Goal: Obtain resource: Download file/media

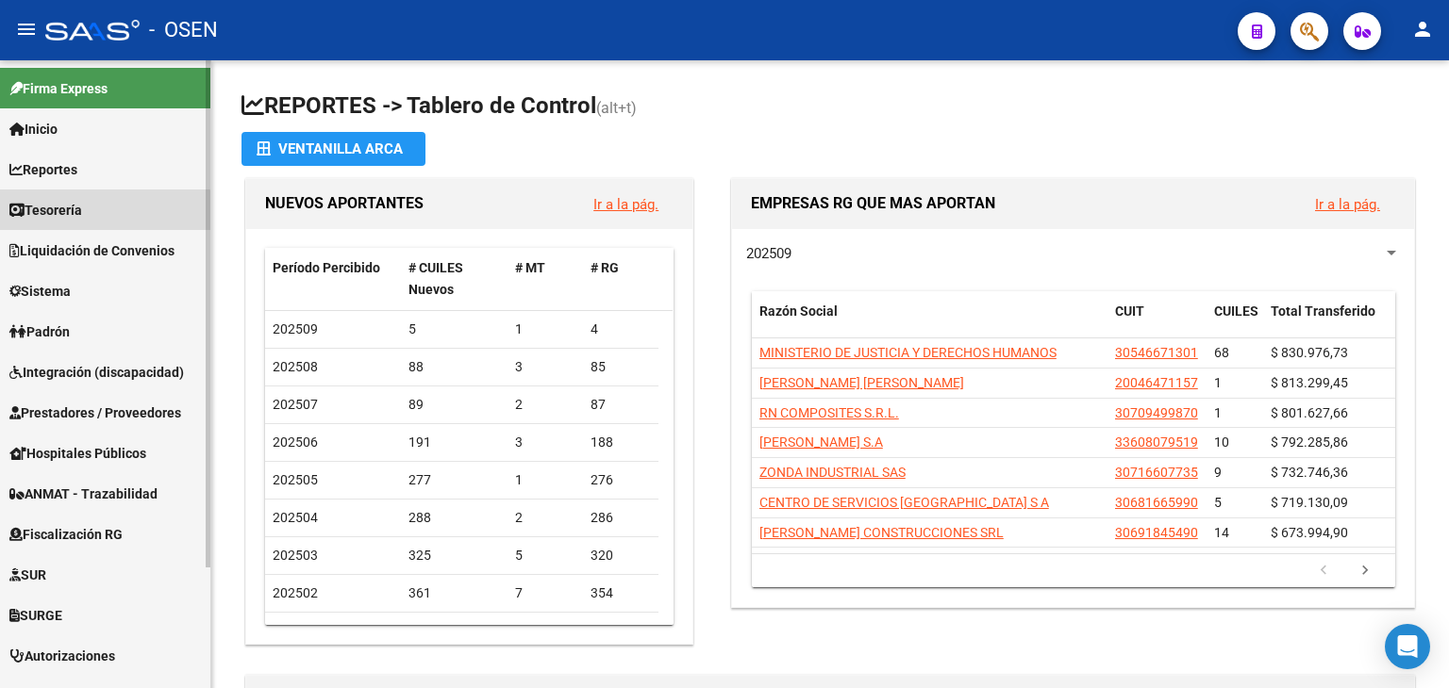
click at [75, 213] on span "Tesorería" at bounding box center [45, 210] width 73 height 21
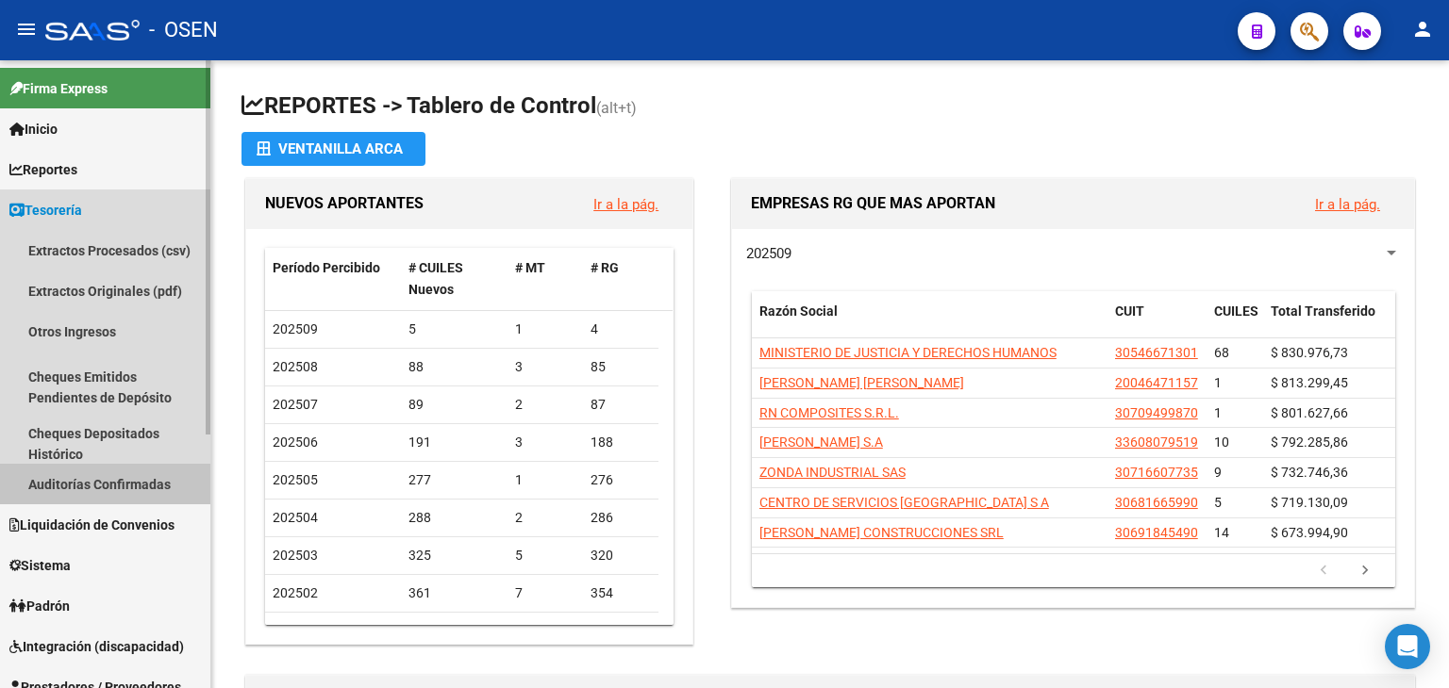
click at [131, 484] on link "Auditorías Confirmadas" at bounding box center [105, 484] width 210 height 41
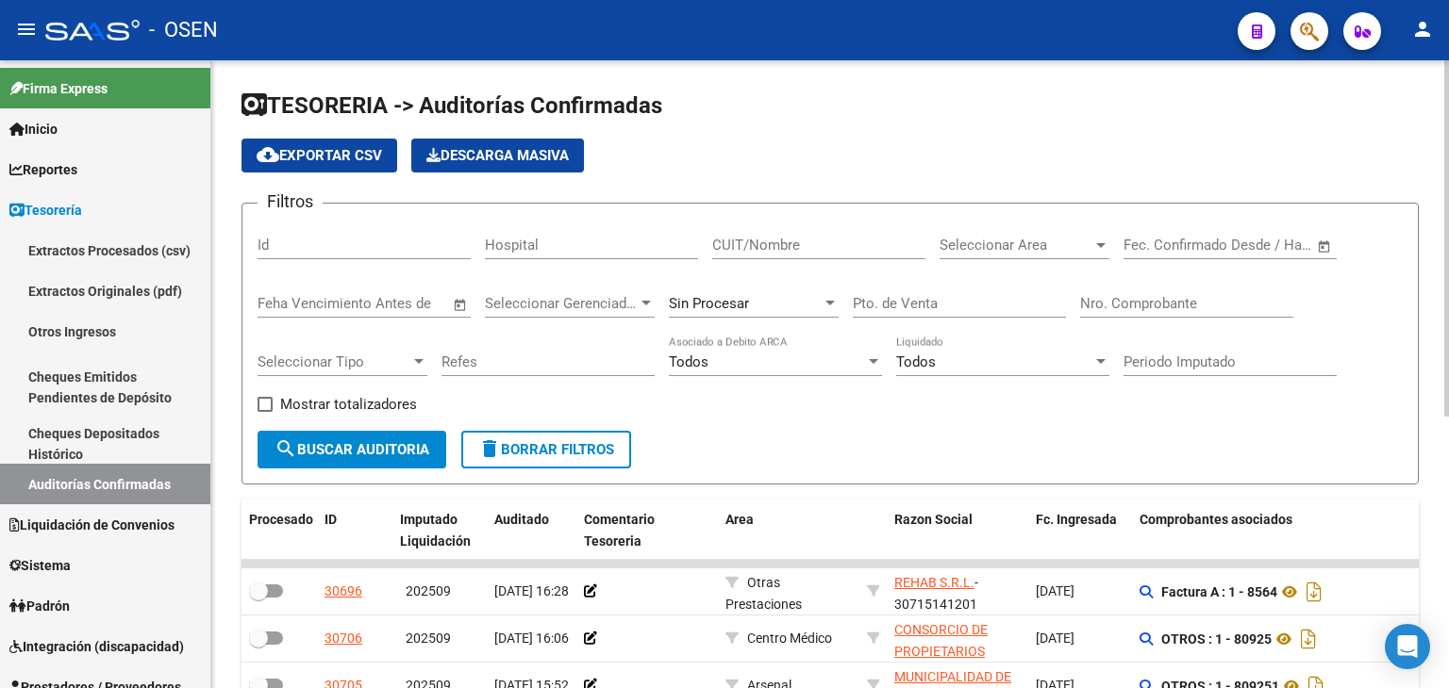
click at [1202, 321] on div "Nro. Comprobante" at bounding box center [1186, 306] width 213 height 58
click at [1207, 310] on input "Nro. Comprobante" at bounding box center [1186, 303] width 213 height 17
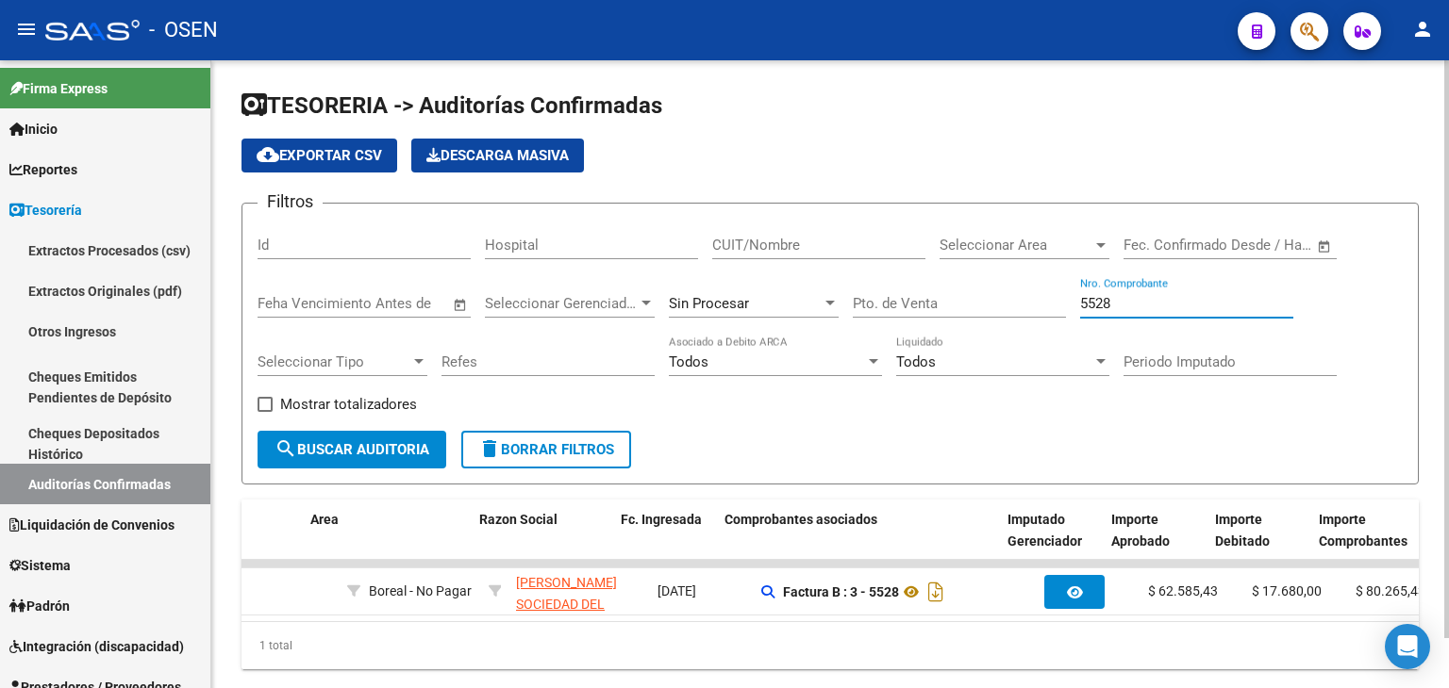
scroll to position [0, 415]
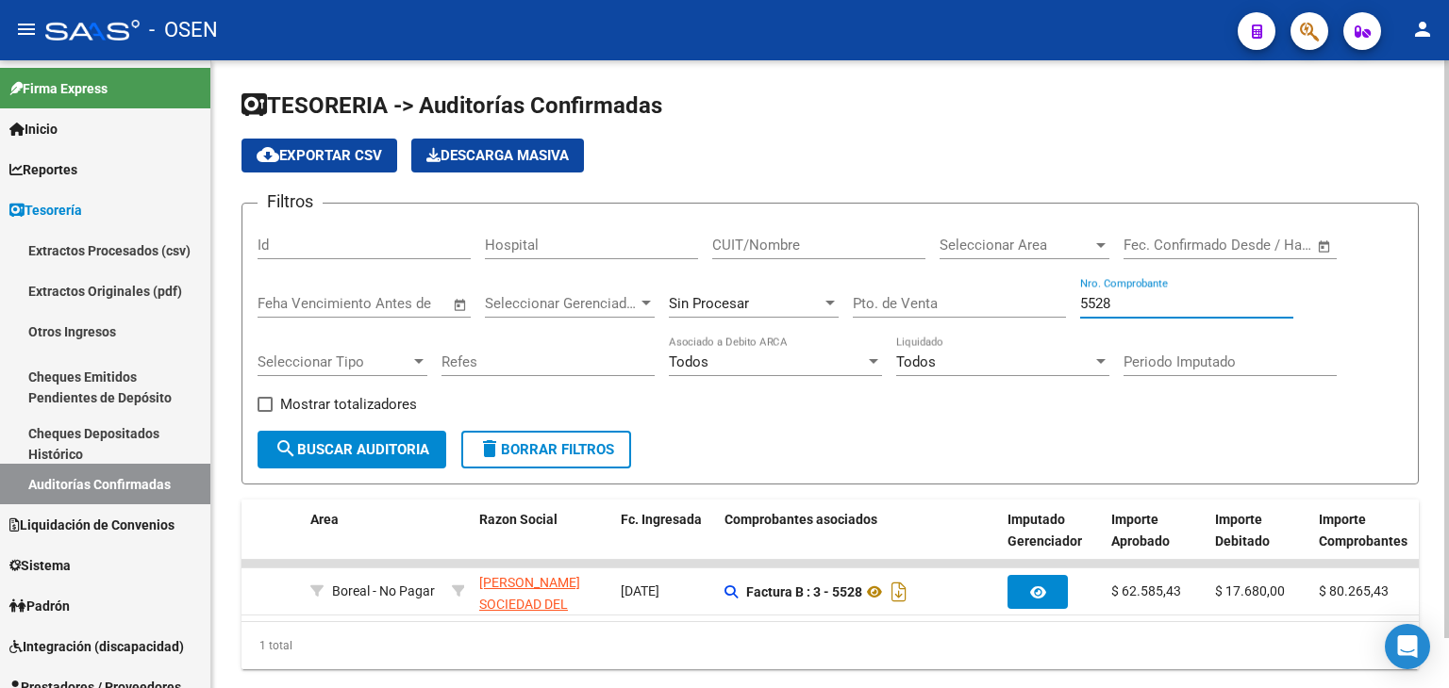
type input "5528"
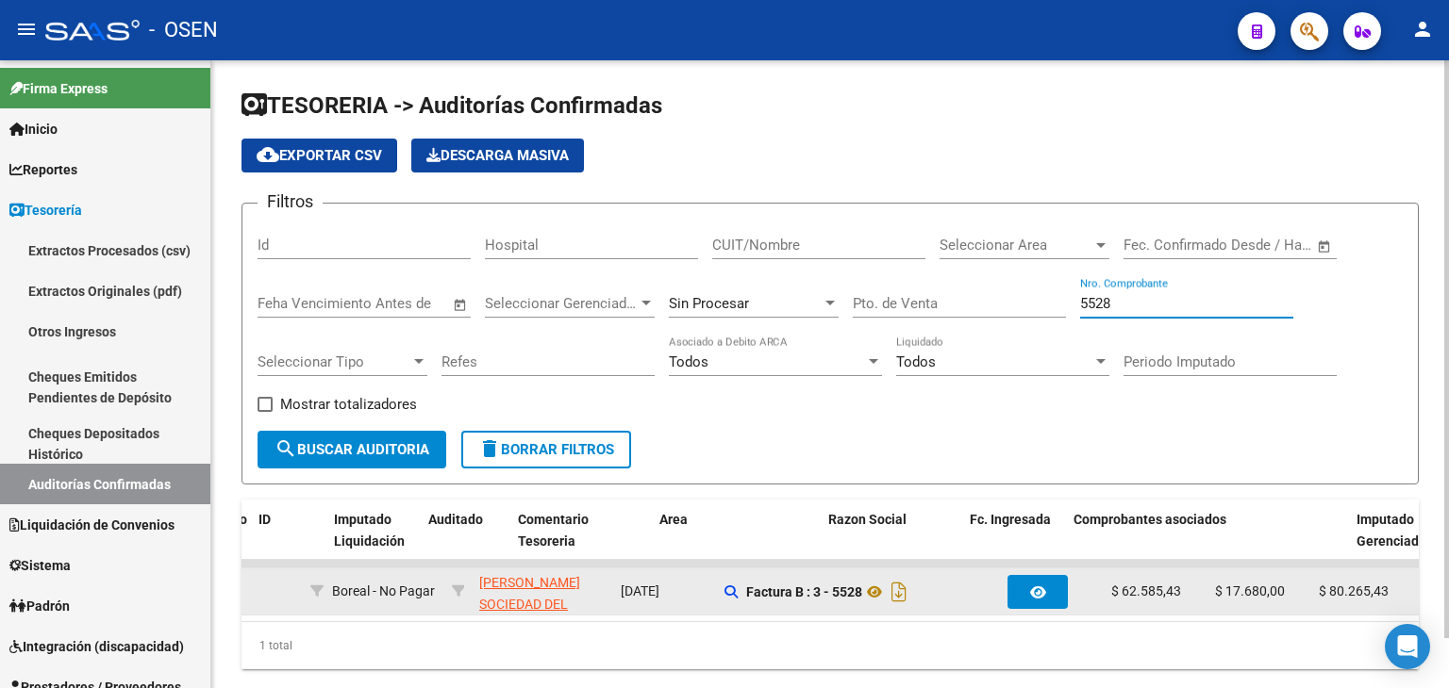
scroll to position [0, 65]
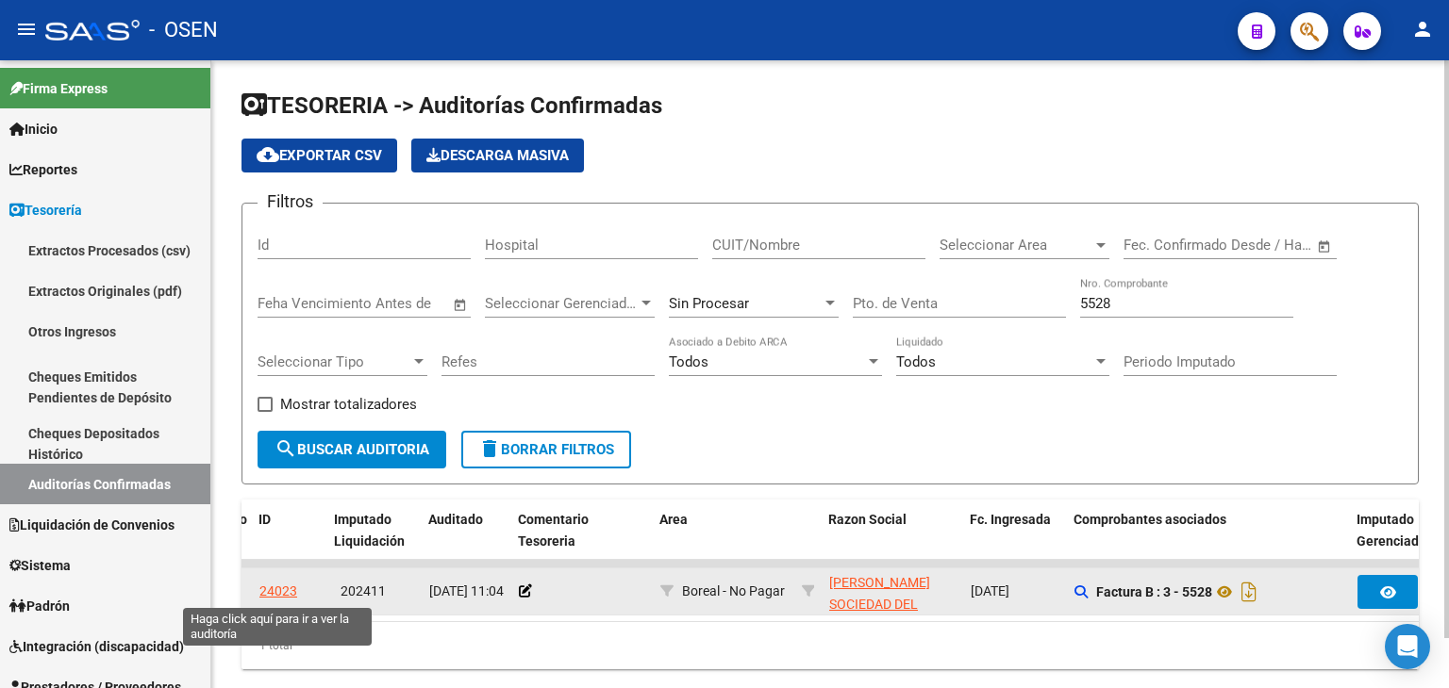
click at [260, 581] on div "24023" at bounding box center [278, 592] width 38 height 22
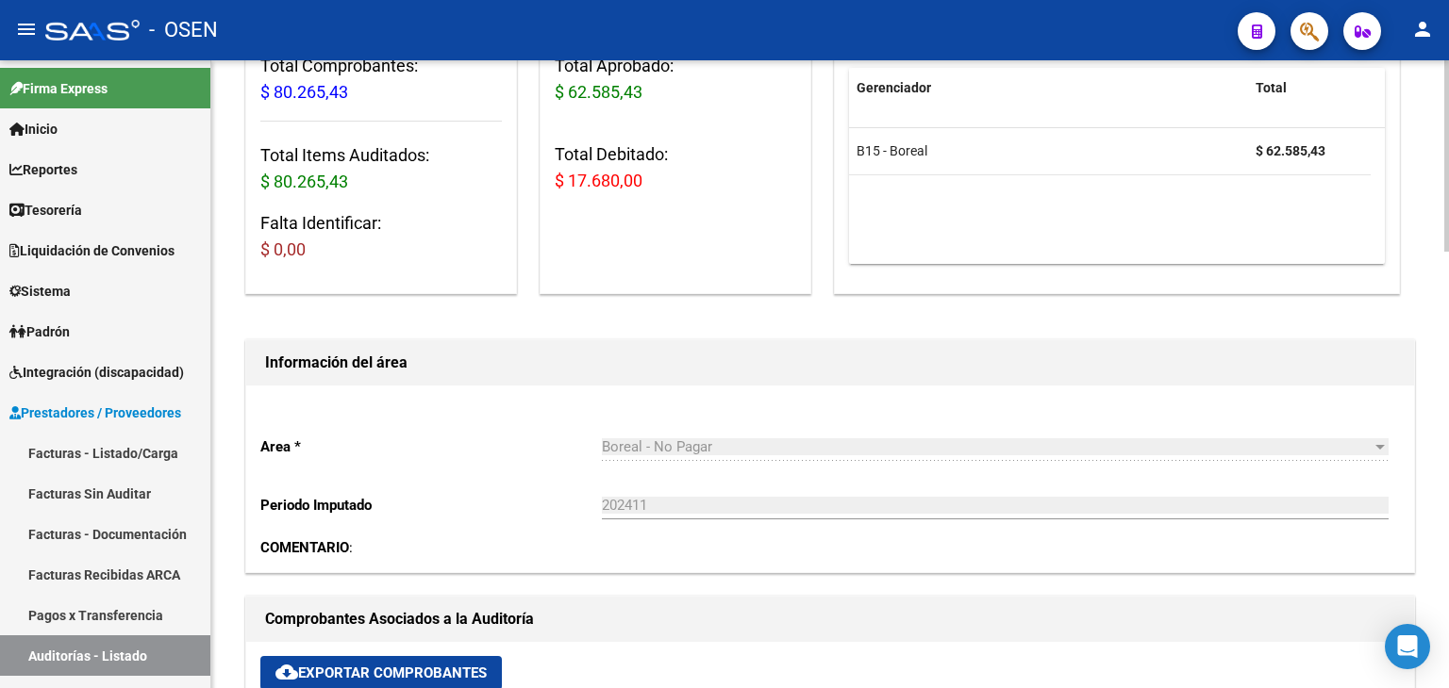
scroll to position [628, 0]
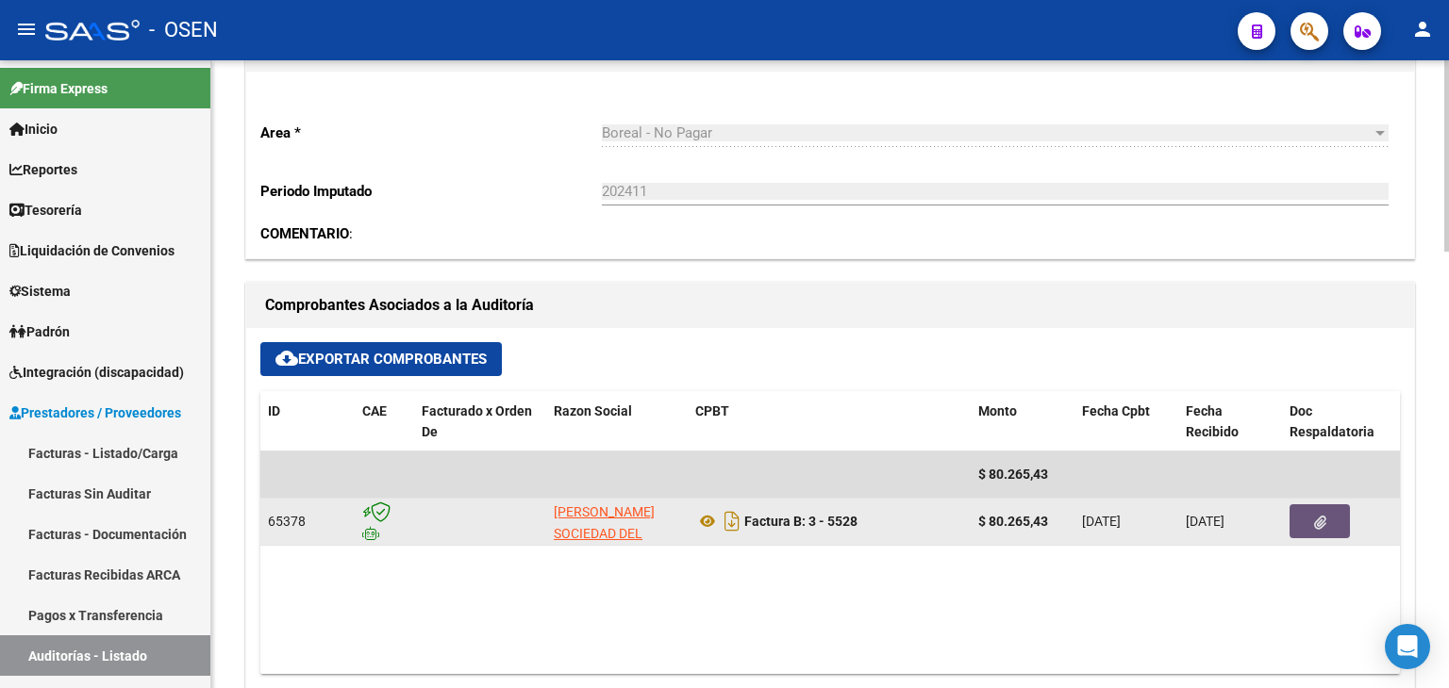
click at [1327, 505] on button "button" at bounding box center [1319, 522] width 60 height 34
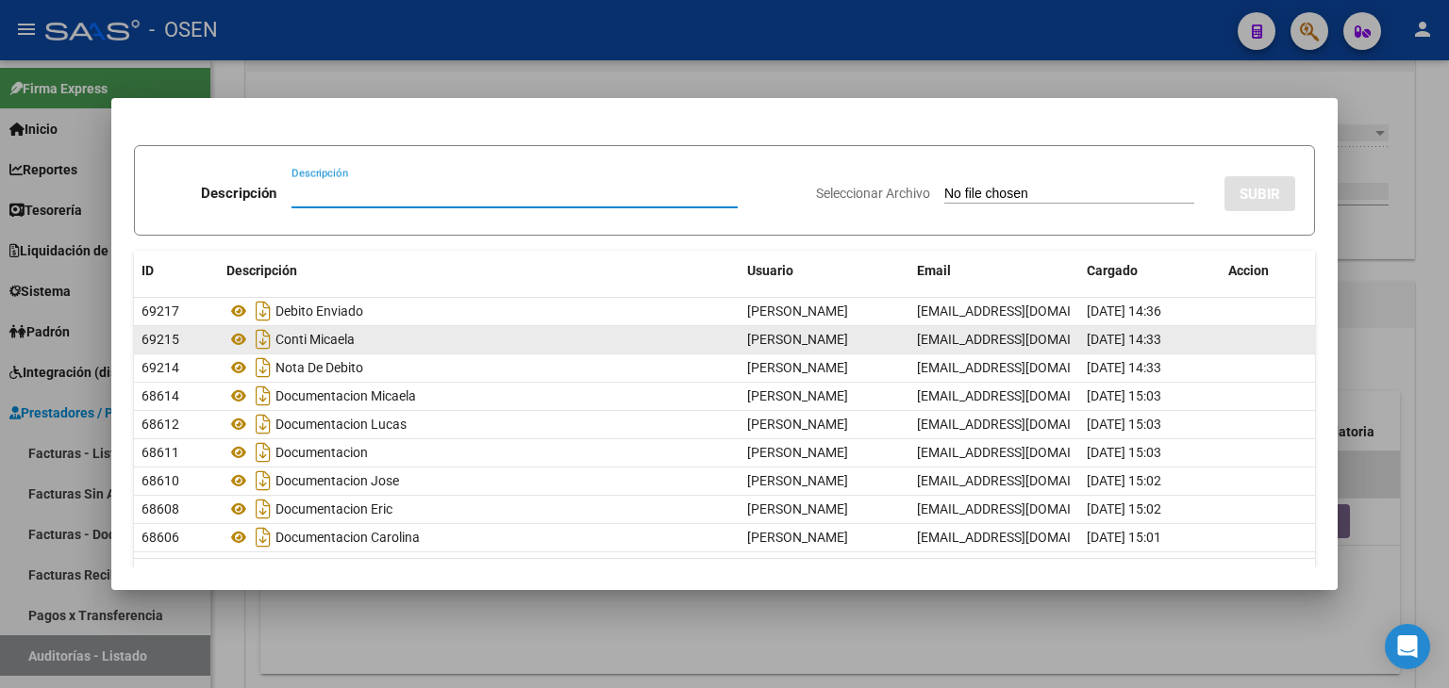
scroll to position [83, 0]
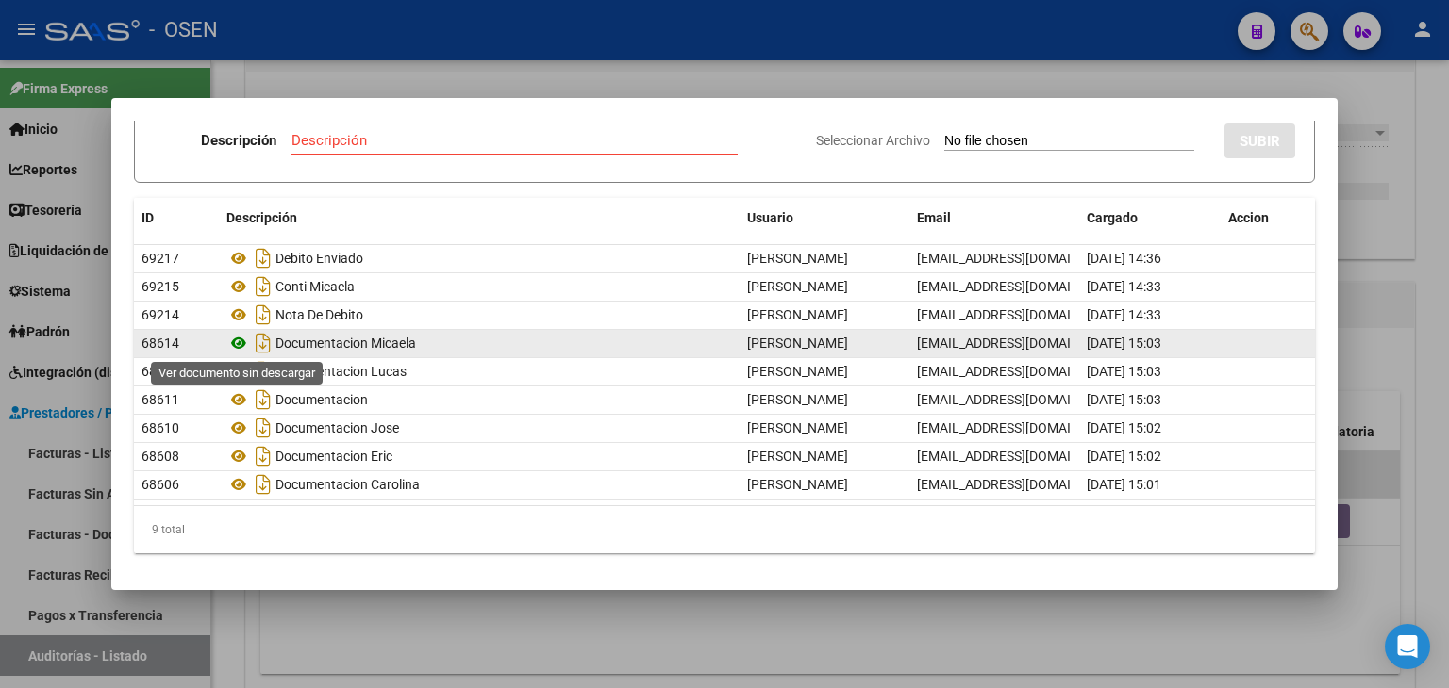
click at [245, 340] on icon at bounding box center [238, 343] width 25 height 23
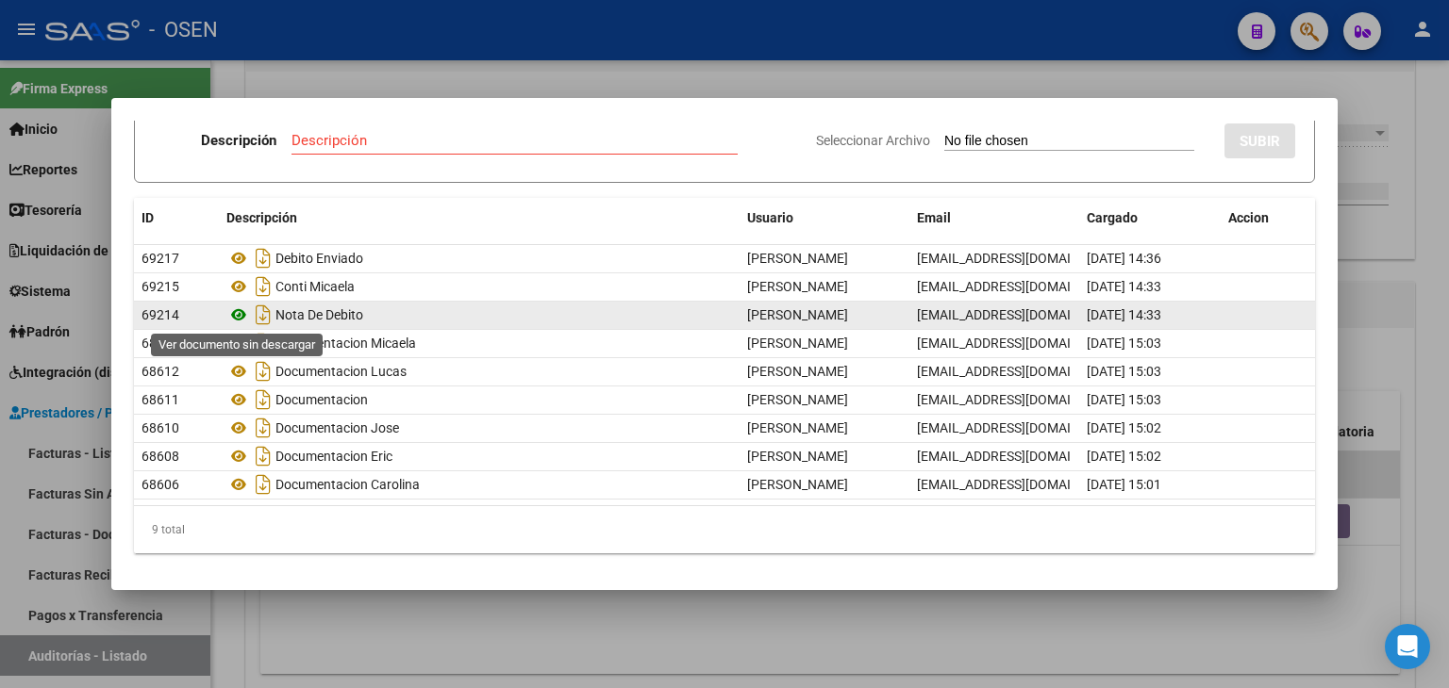
click at [238, 315] on icon at bounding box center [238, 315] width 25 height 23
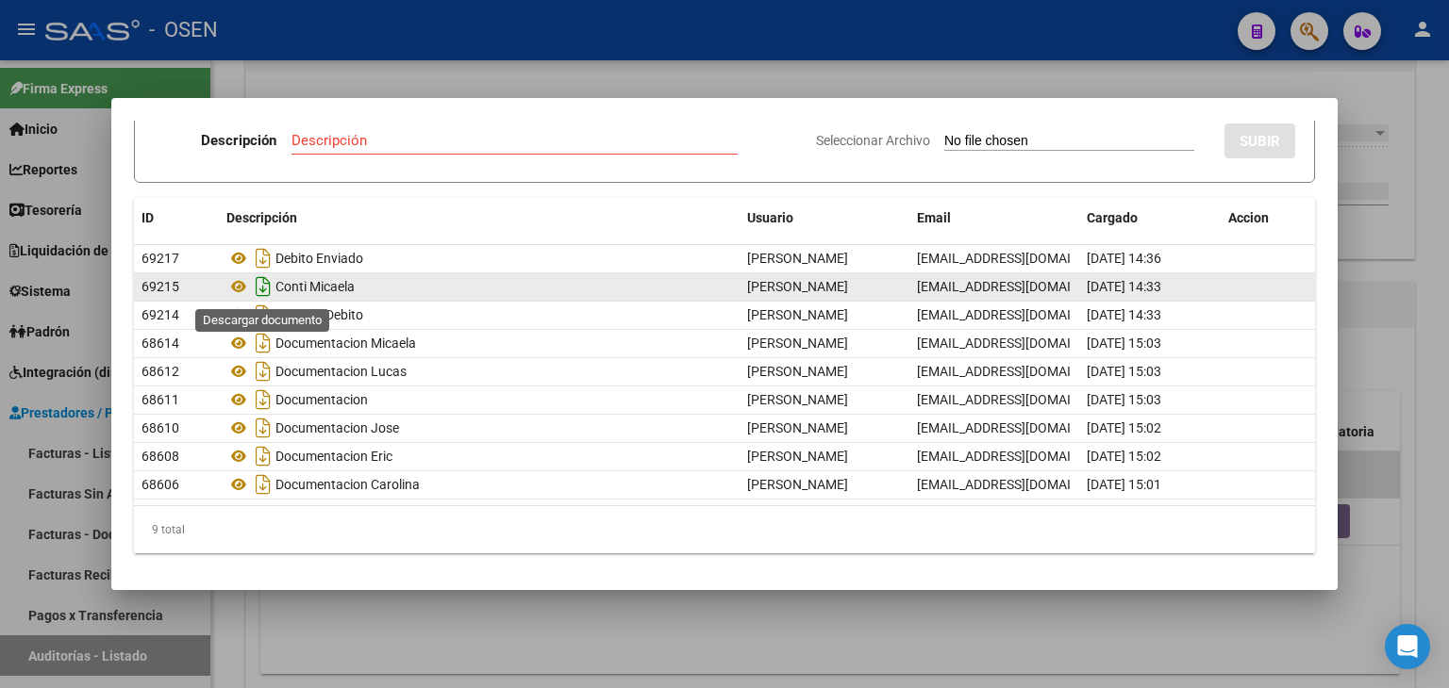
click at [263, 285] on icon "Descargar documento" at bounding box center [263, 287] width 25 height 30
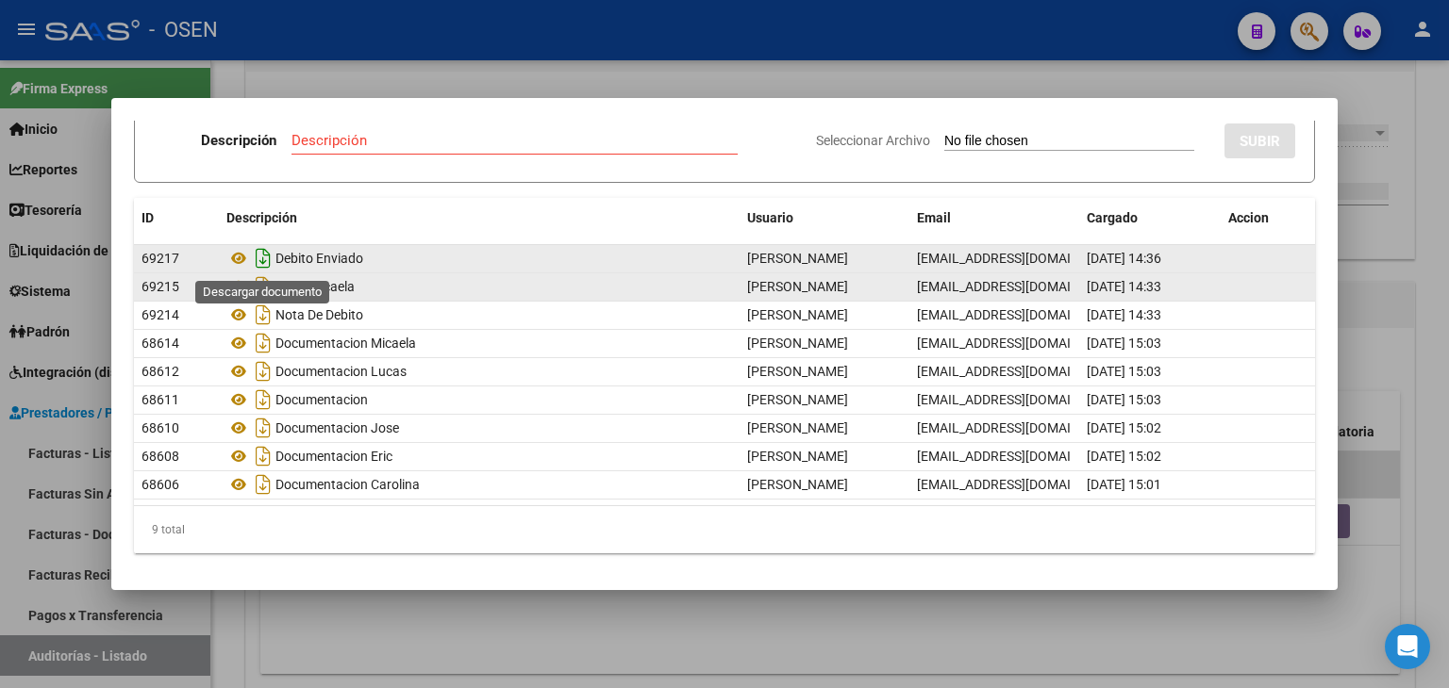
click at [264, 257] on icon "Descargar documento" at bounding box center [263, 258] width 25 height 30
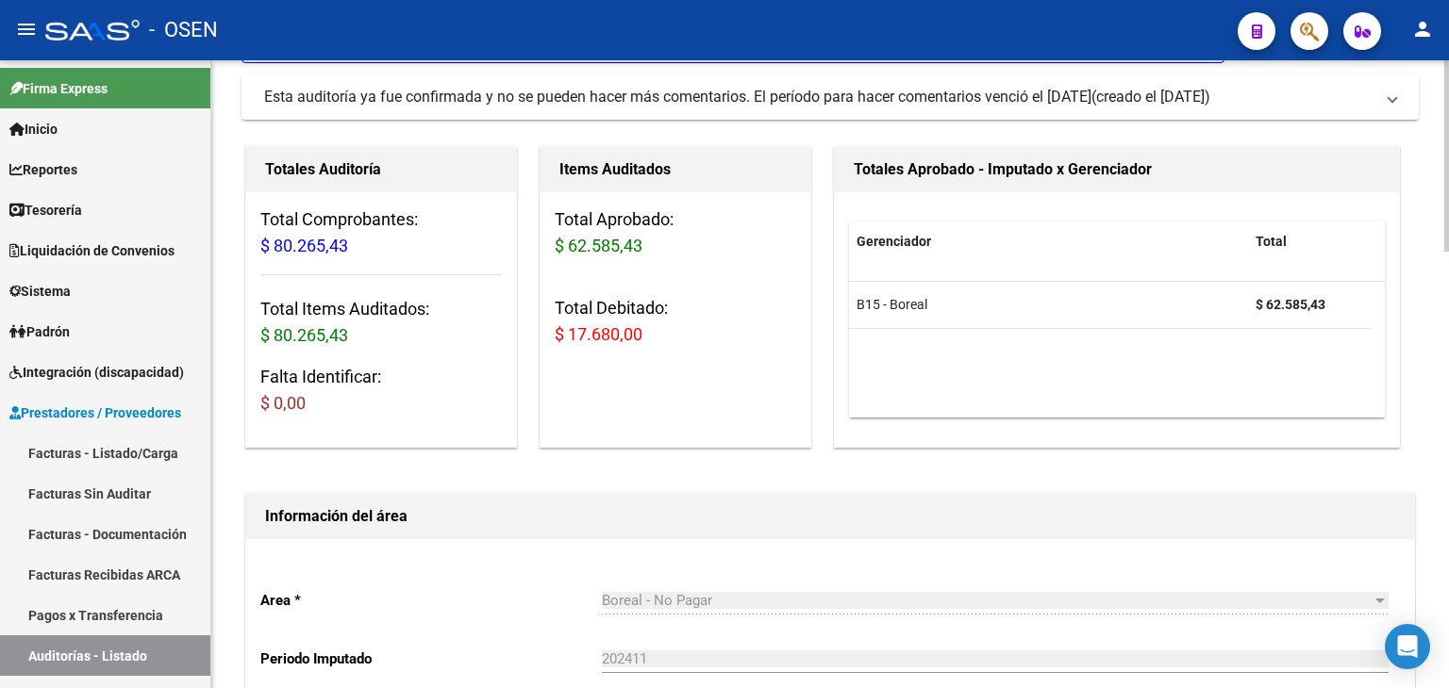
scroll to position [0, 0]
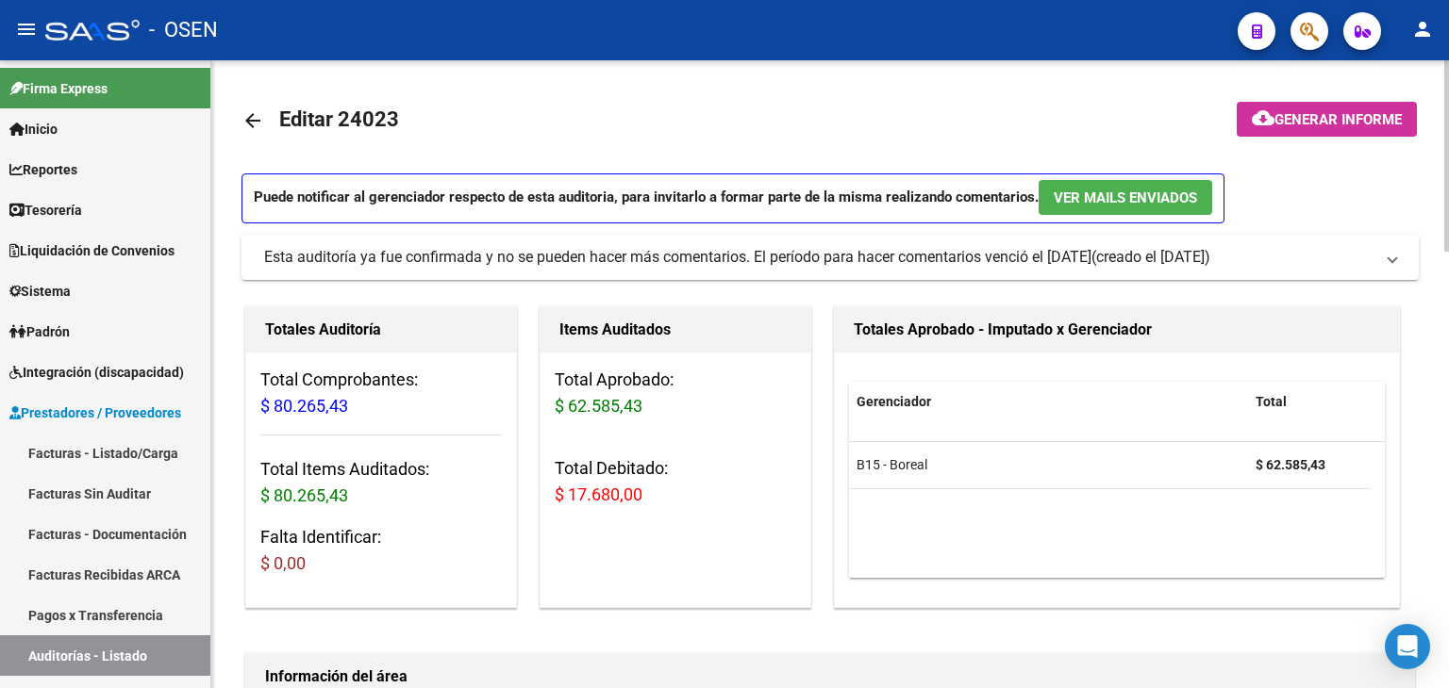
click at [260, 121] on mat-icon "arrow_back" at bounding box center [252, 120] width 23 height 23
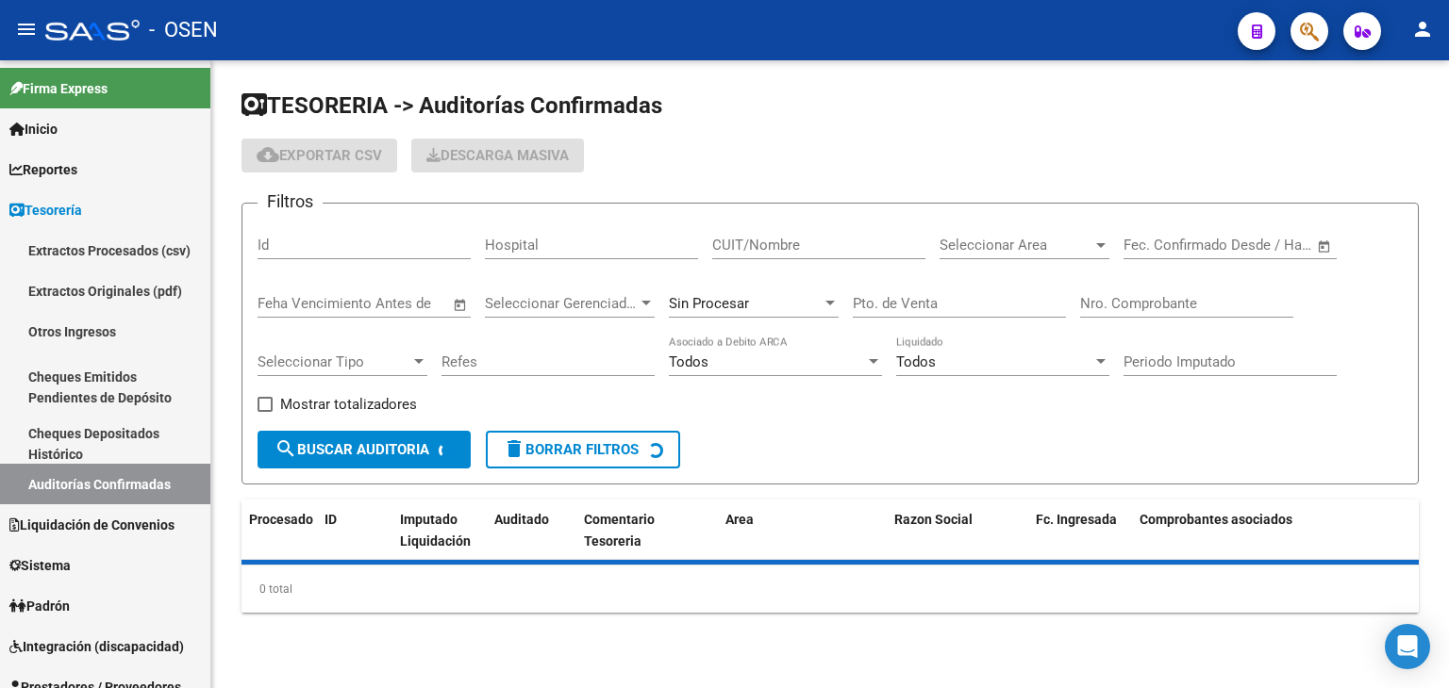
click at [1121, 299] on input "Nro. Comprobante" at bounding box center [1186, 303] width 213 height 17
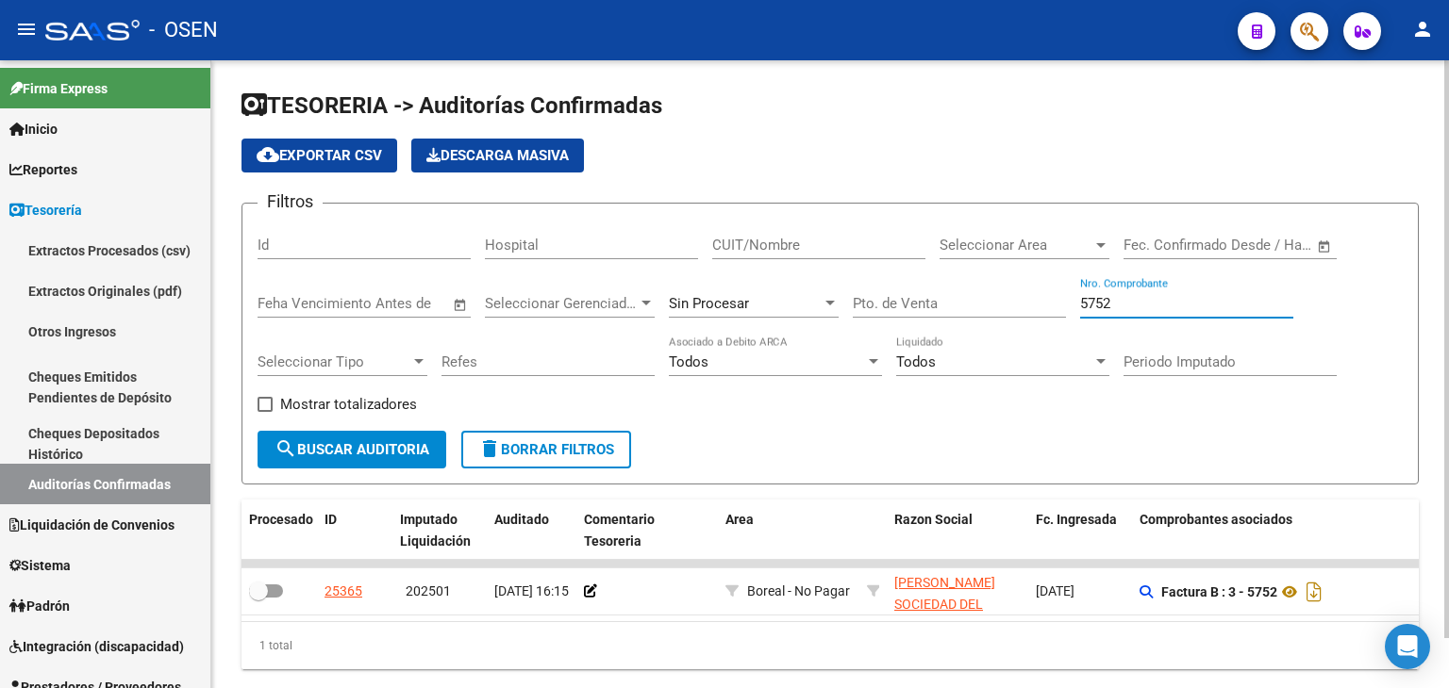
drag, startPoint x: 1142, startPoint y: 301, endPoint x: 942, endPoint y: 301, distance: 199.9
click at [942, 301] on div "Filtros Id Hospital CUIT/Nombre Seleccionar Area Seleccionar Area Fecha inicio …" at bounding box center [829, 325] width 1145 height 212
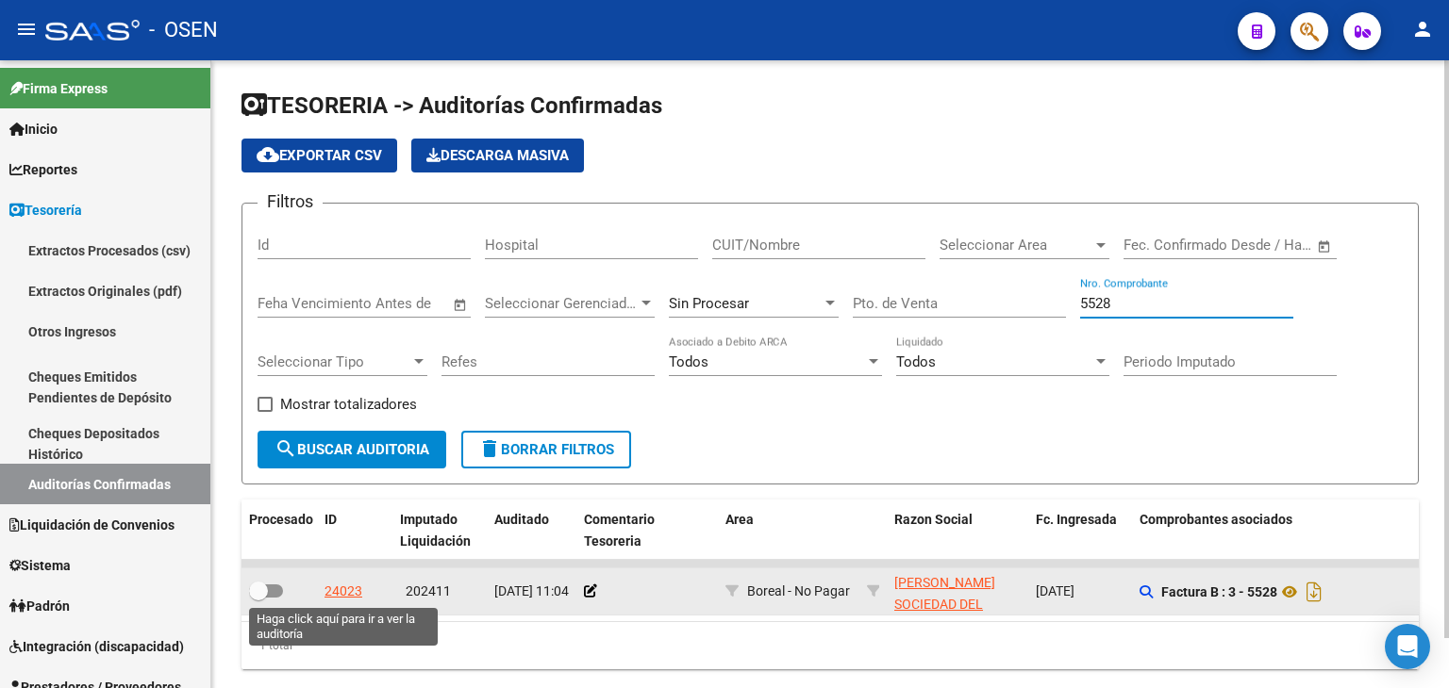
type input "5528"
click at [340, 583] on div "24023" at bounding box center [343, 592] width 38 height 22
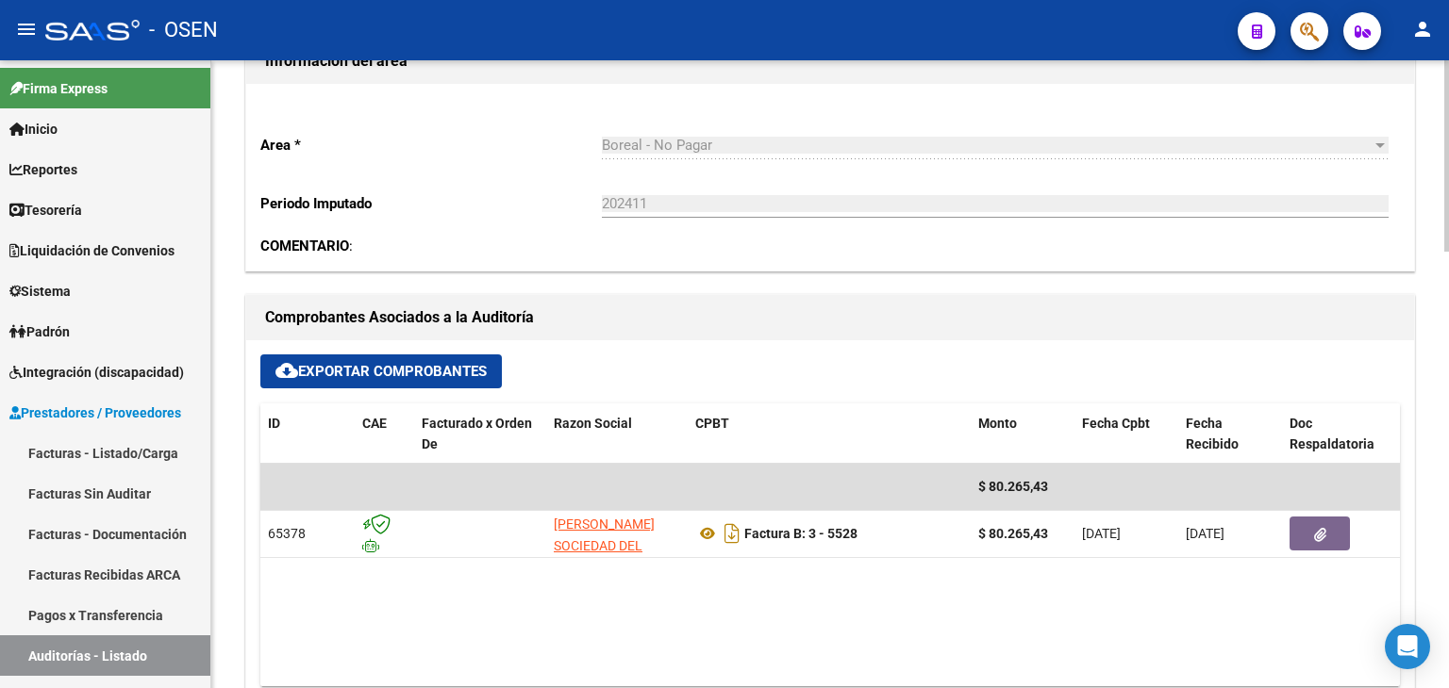
scroll to position [628, 0]
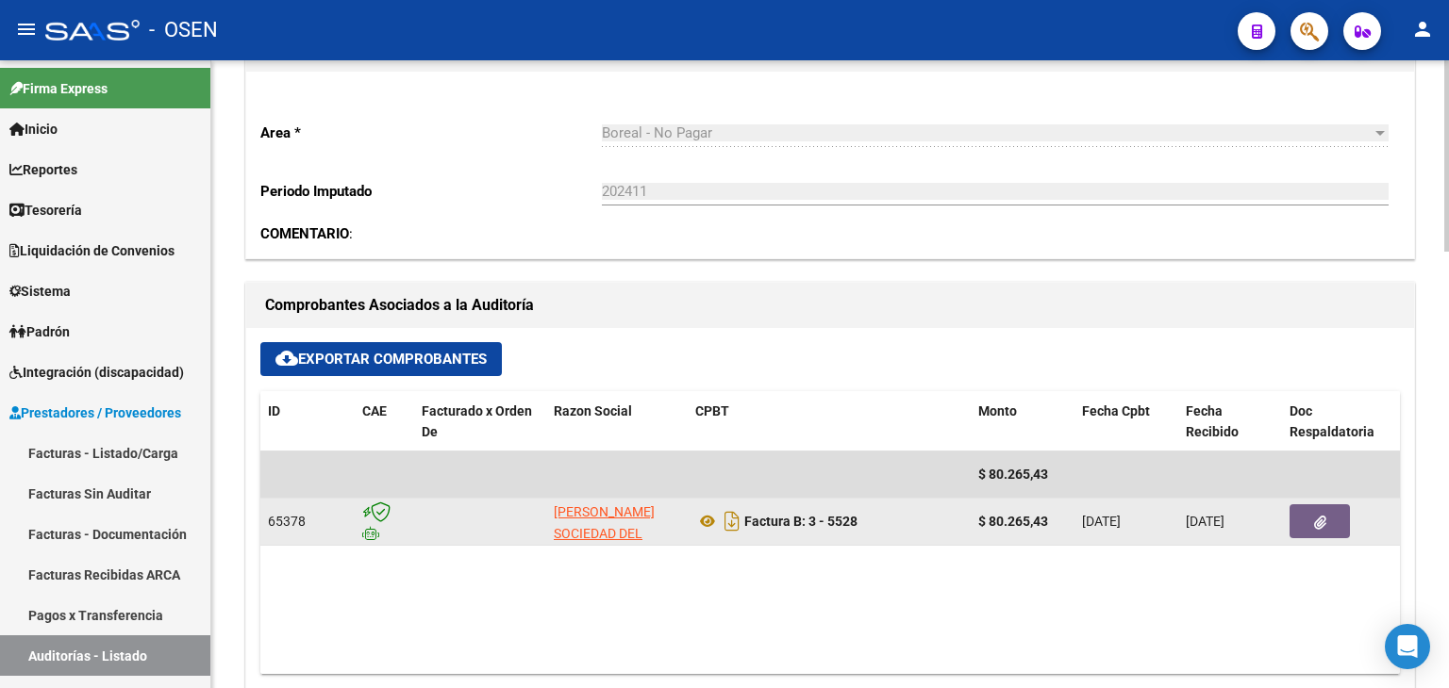
click at [1318, 505] on button "button" at bounding box center [1319, 522] width 60 height 34
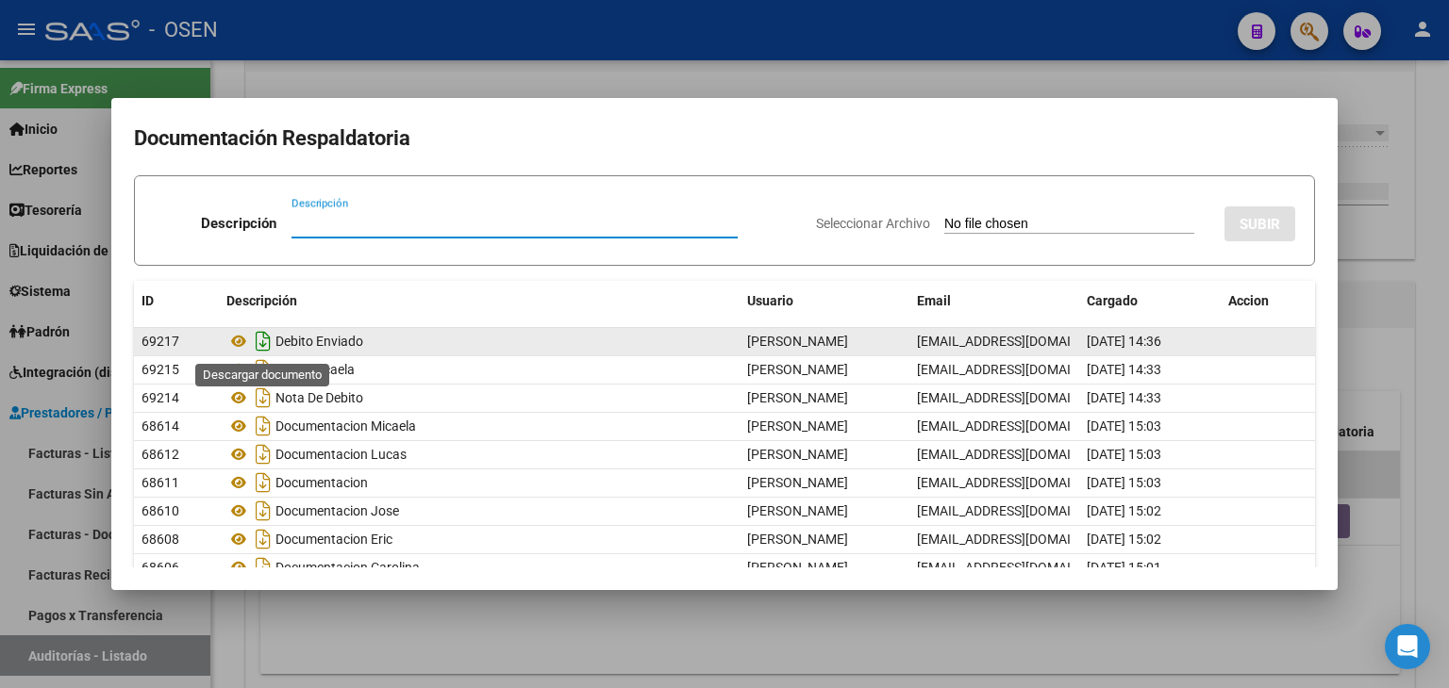
click at [263, 340] on icon "Descargar documento" at bounding box center [263, 341] width 25 height 30
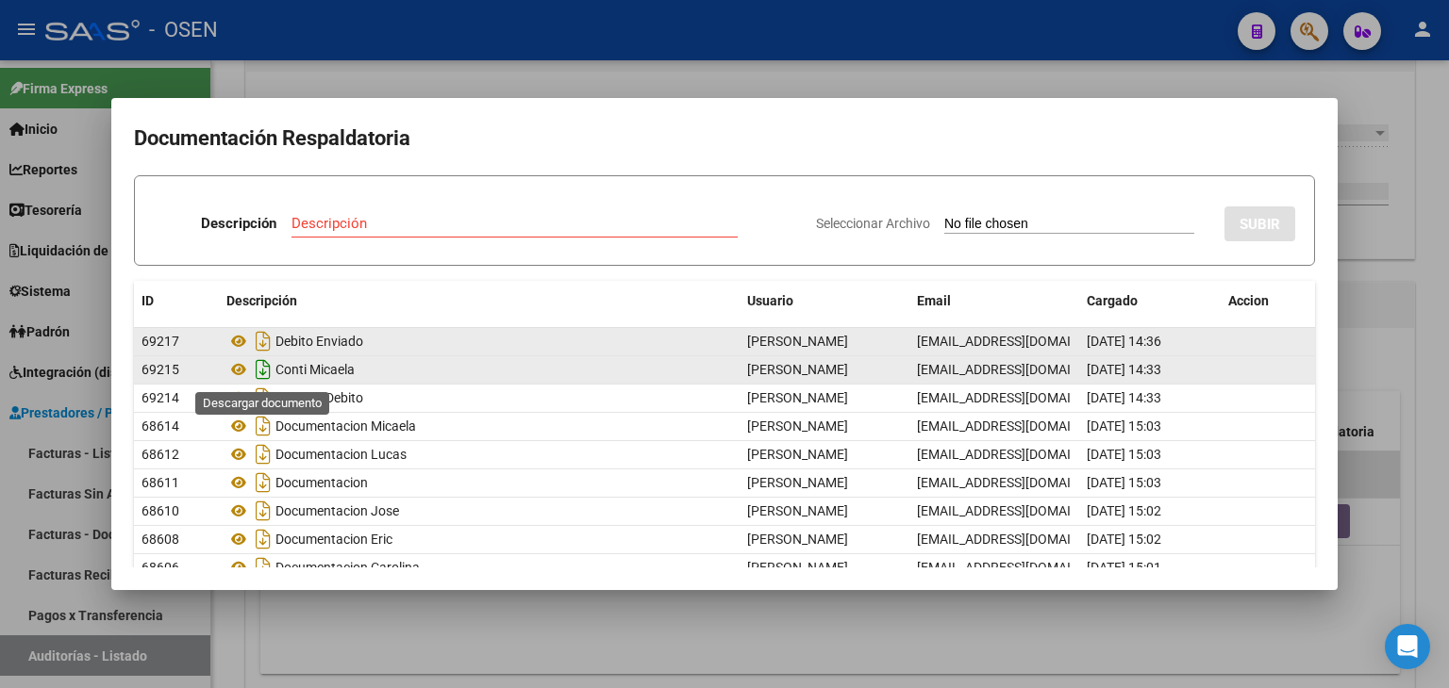
click at [259, 368] on icon "Descargar documento" at bounding box center [263, 370] width 25 height 30
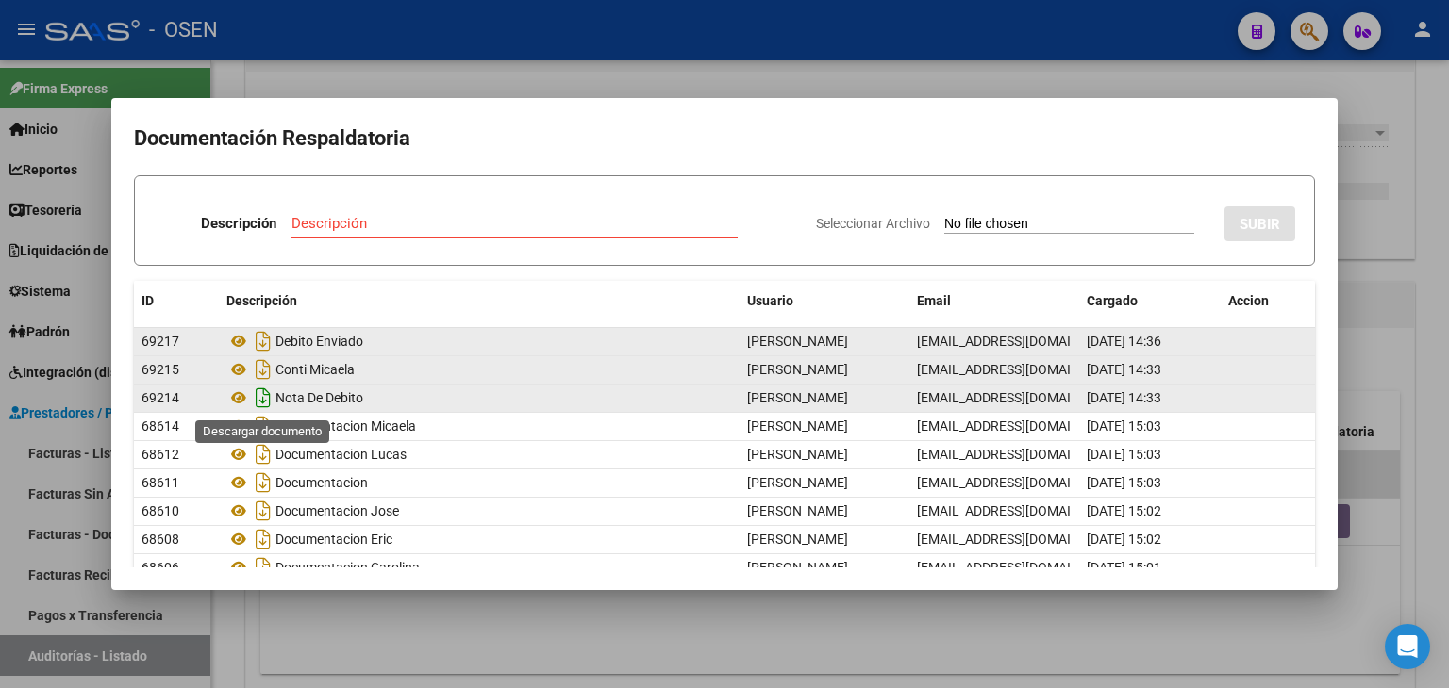
click at [260, 392] on icon "Descargar documento" at bounding box center [263, 398] width 25 height 30
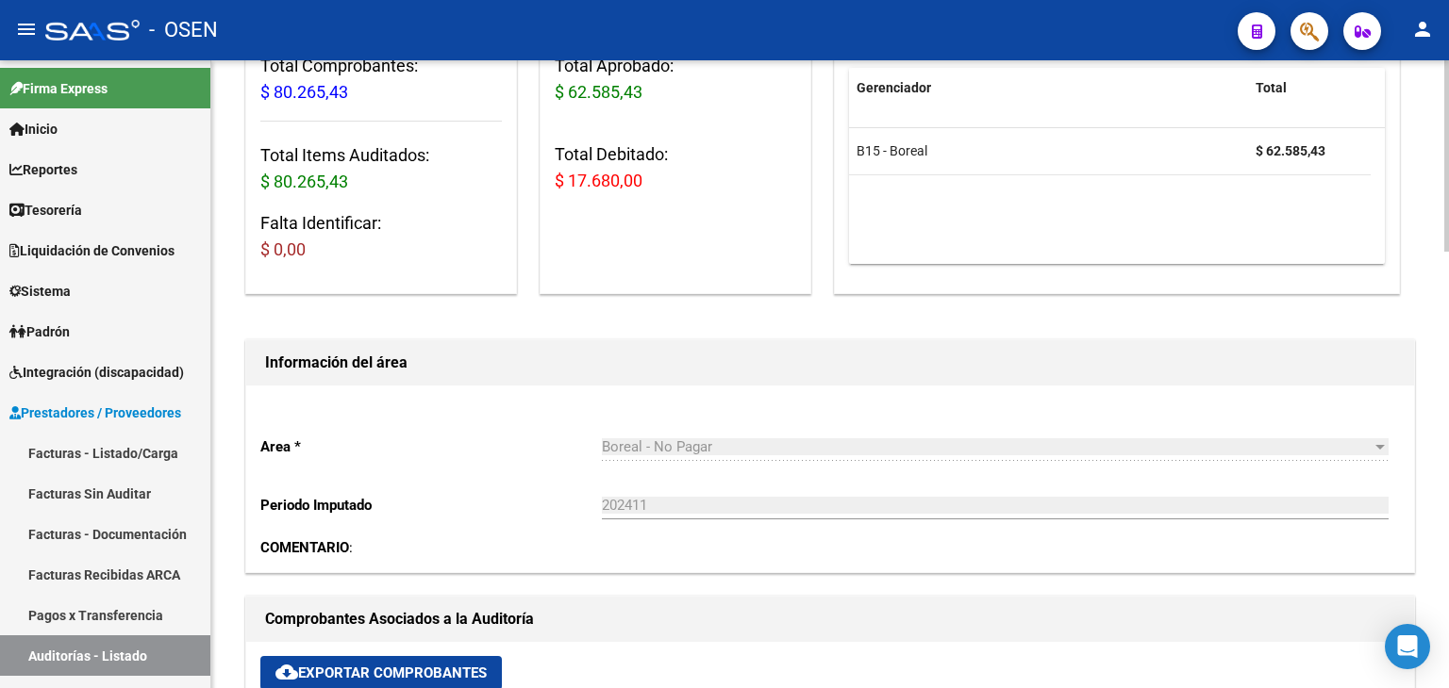
scroll to position [0, 0]
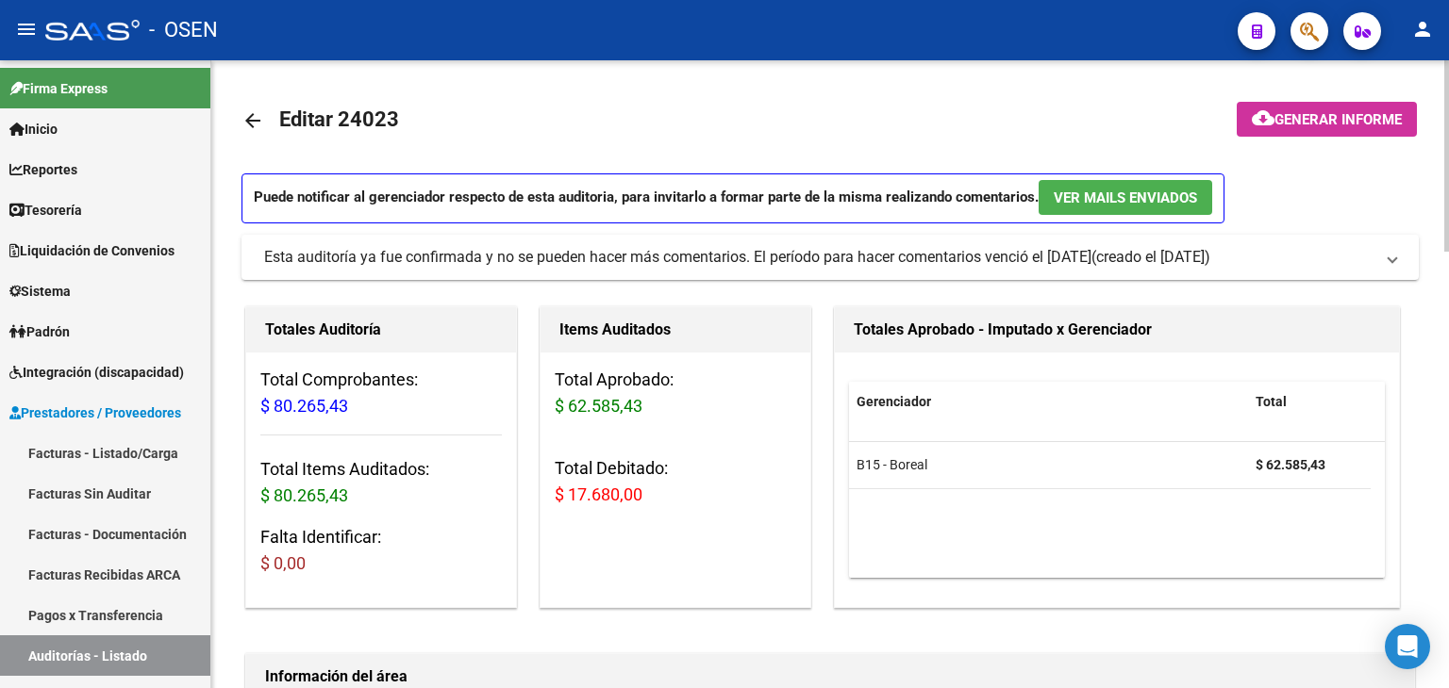
click at [255, 123] on mat-icon "arrow_back" at bounding box center [252, 120] width 23 height 23
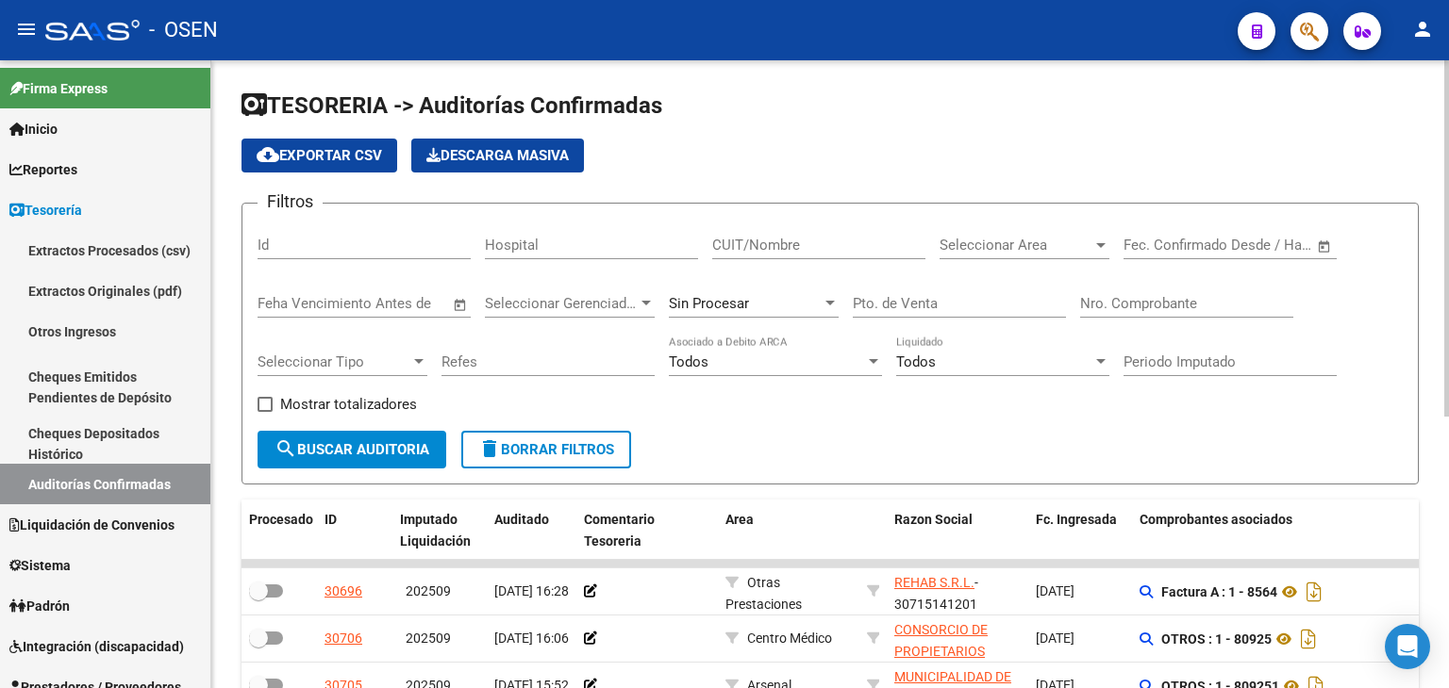
click at [1128, 300] on input "Nro. Comprobante" at bounding box center [1186, 303] width 213 height 17
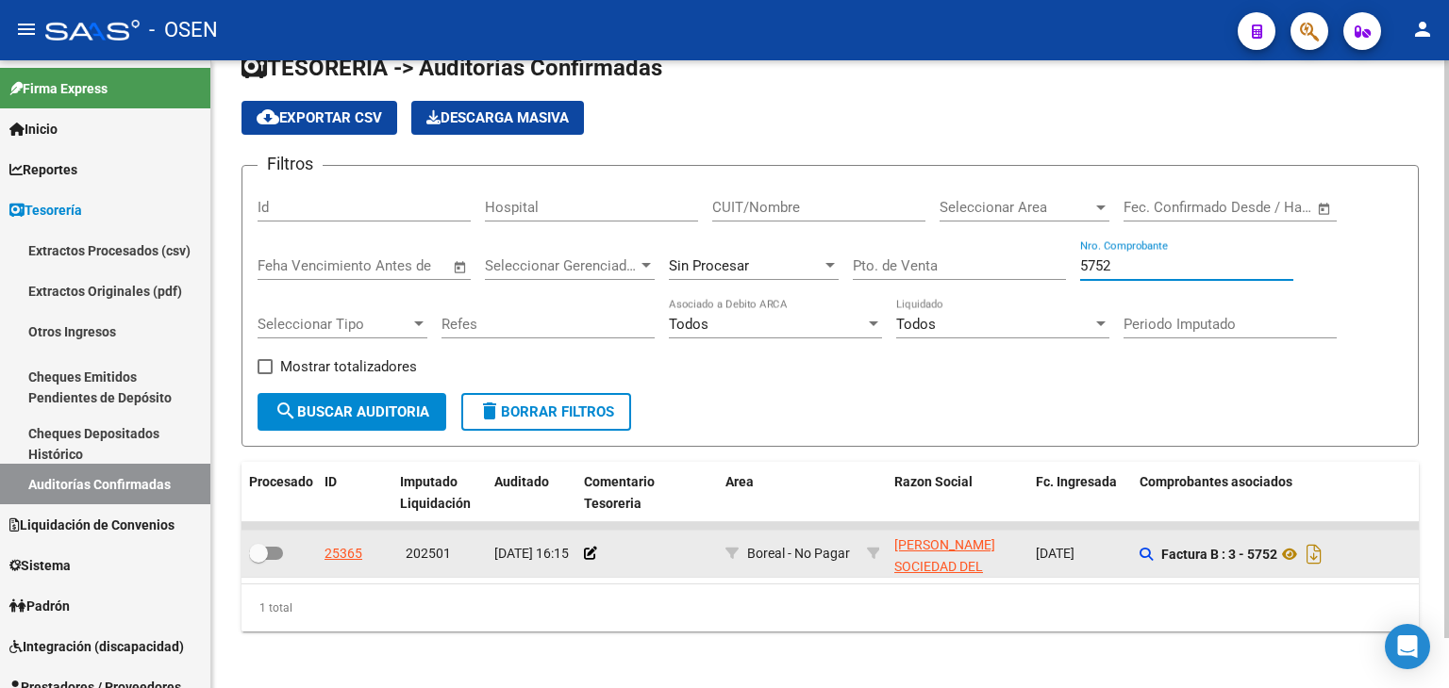
scroll to position [53, 0]
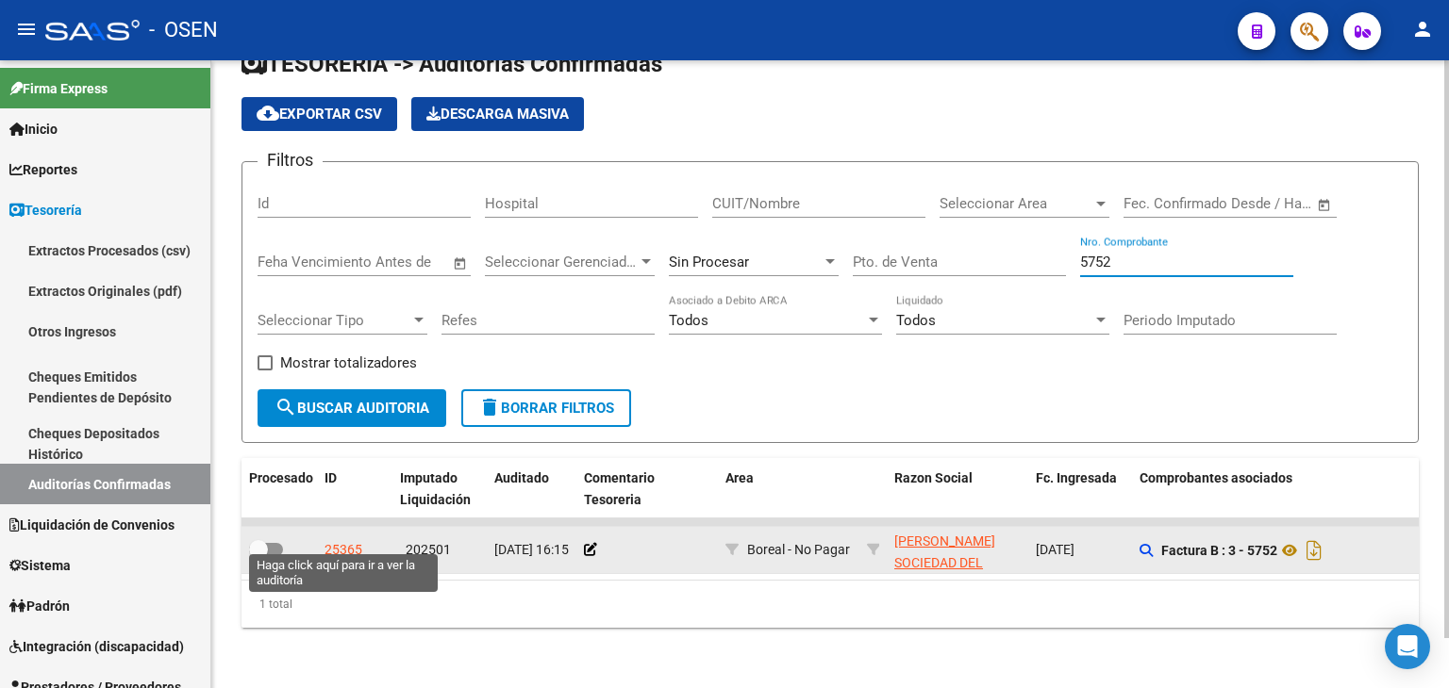
type input "5752"
click at [354, 539] on div "25365" at bounding box center [343, 550] width 38 height 22
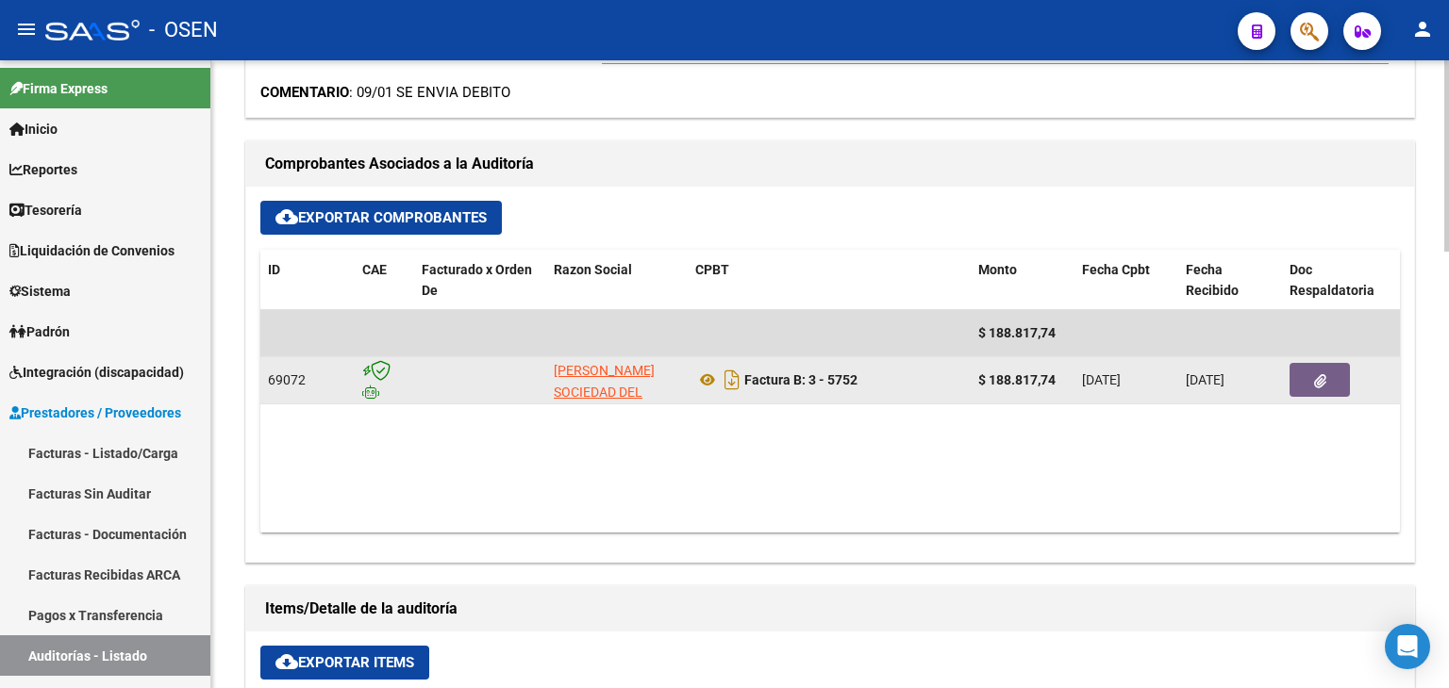
scroll to position [943, 0]
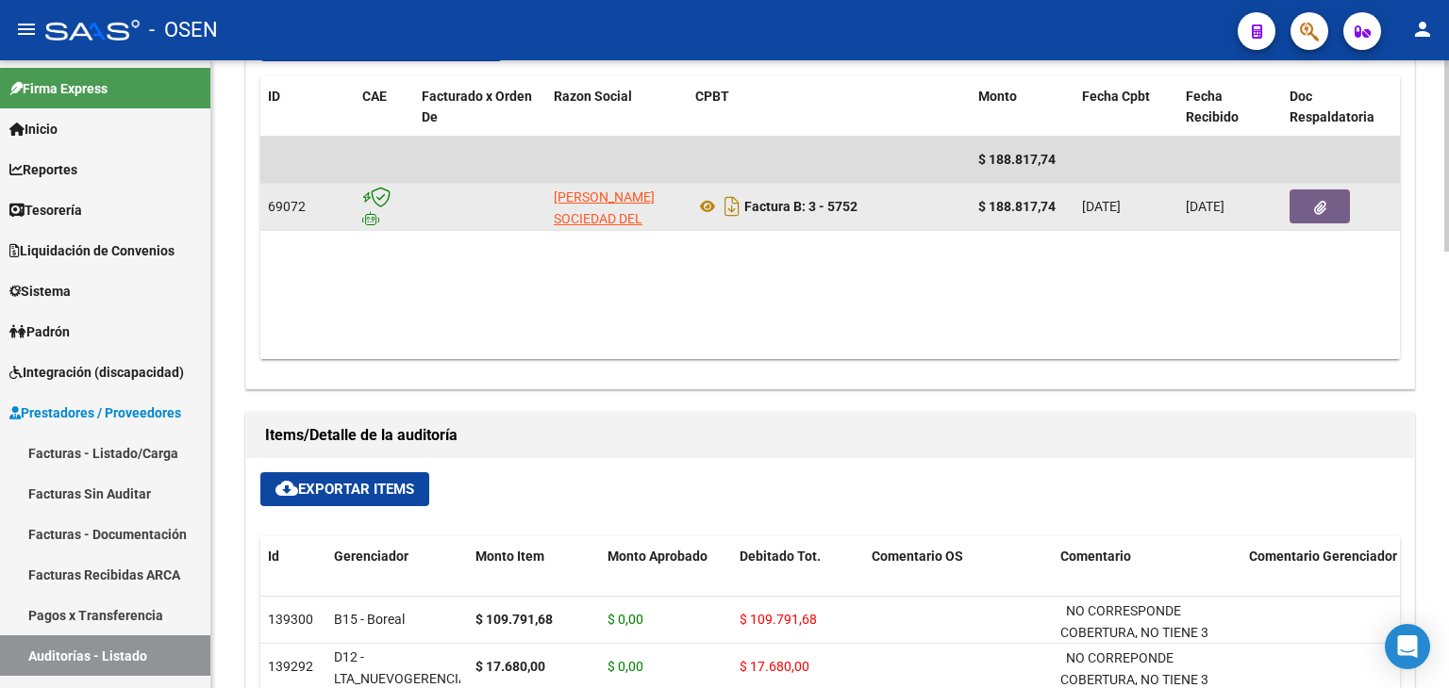
click at [1317, 207] on icon "button" at bounding box center [1320, 208] width 12 height 14
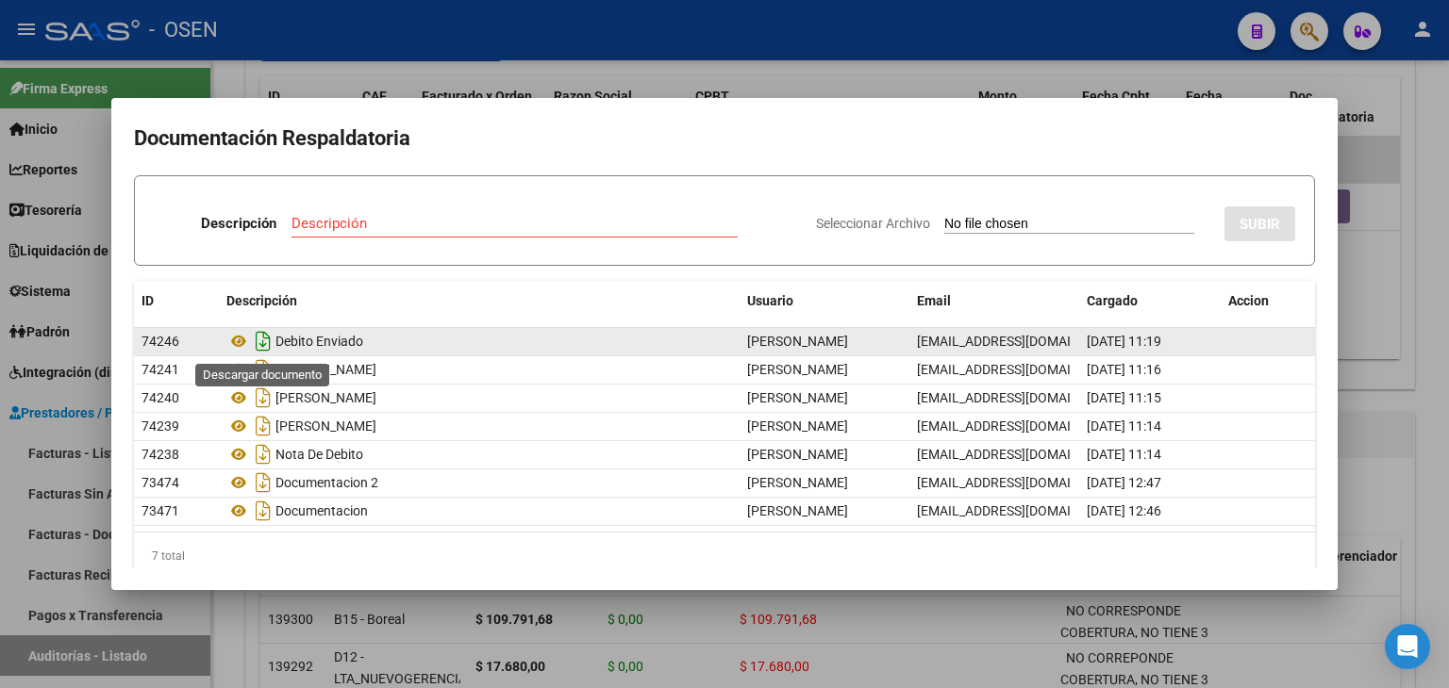
click at [261, 344] on icon "Descargar documento" at bounding box center [263, 341] width 25 height 30
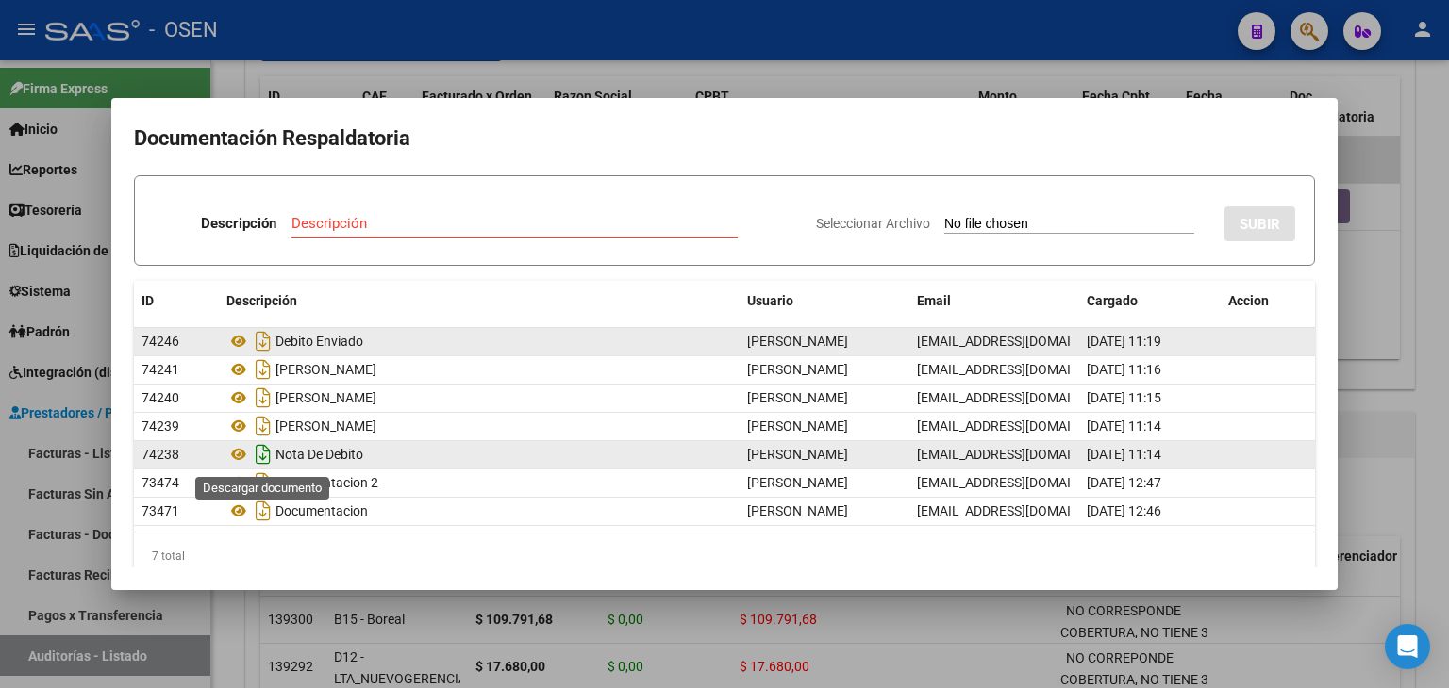
click at [261, 458] on icon "Descargar documento" at bounding box center [263, 454] width 25 height 30
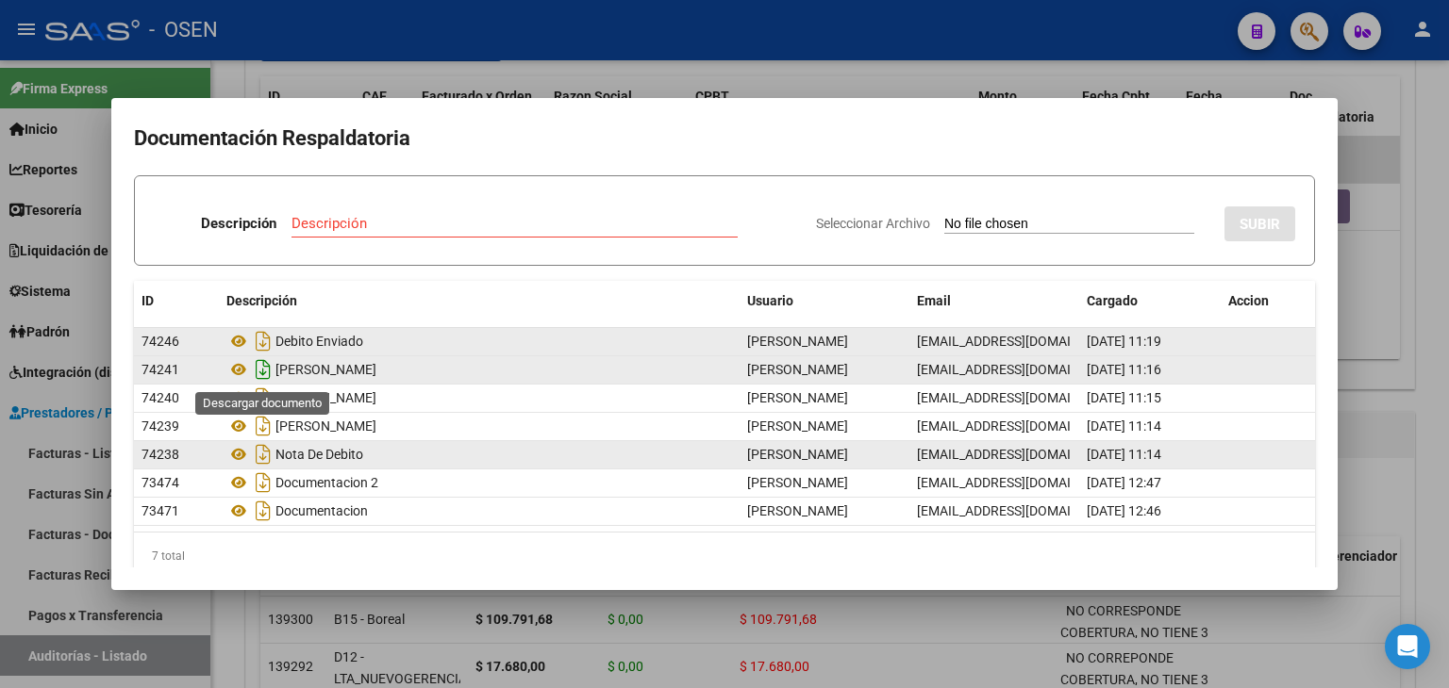
click at [264, 373] on icon "Descargar documento" at bounding box center [263, 370] width 25 height 30
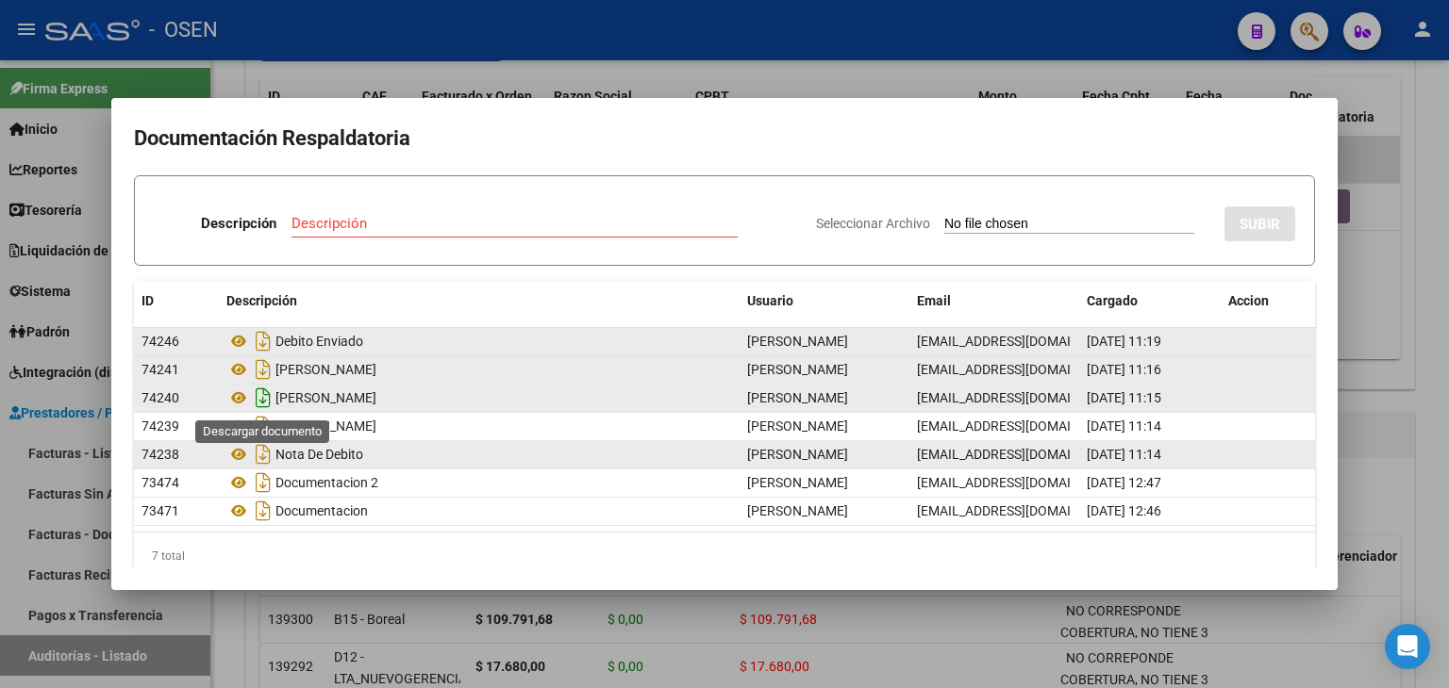
click at [257, 393] on icon "Descargar documento" at bounding box center [263, 398] width 25 height 30
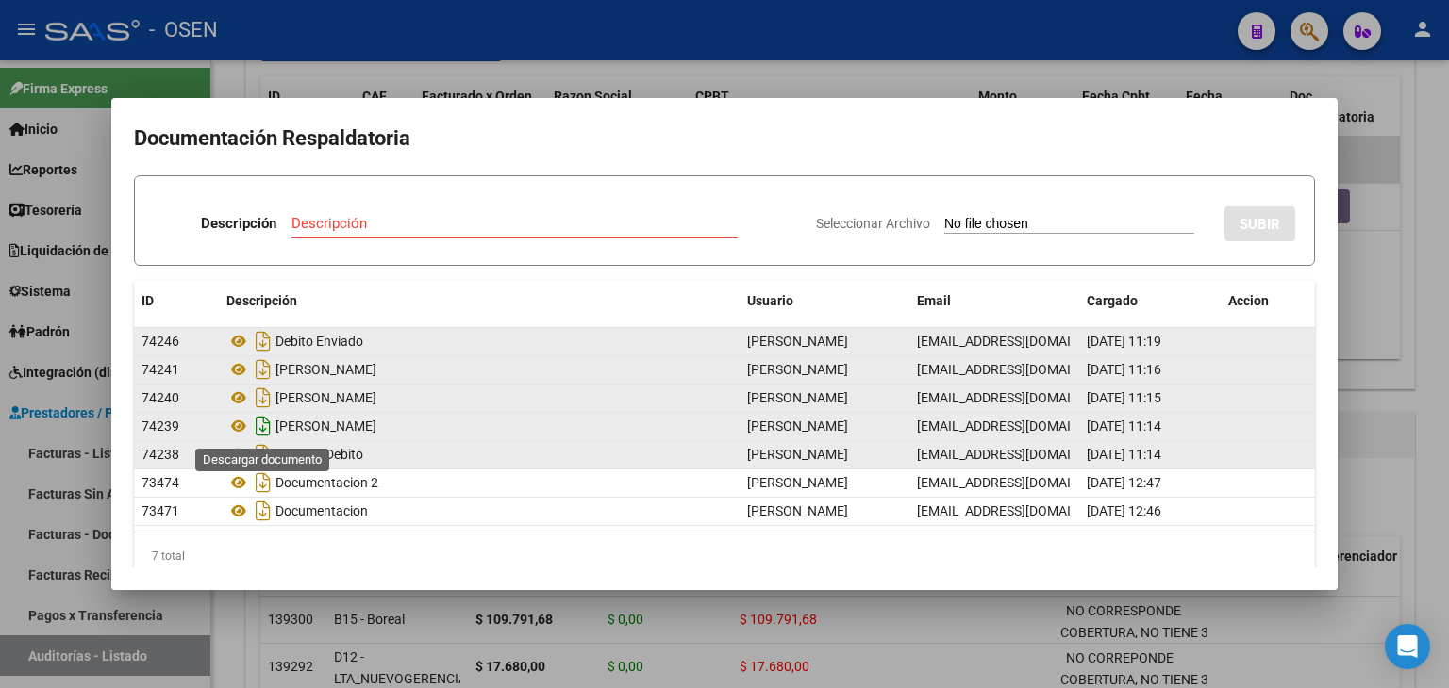
click at [257, 417] on icon "Descargar documento" at bounding box center [263, 426] width 25 height 30
click at [242, 457] on icon at bounding box center [238, 454] width 25 height 23
click at [241, 458] on icon at bounding box center [238, 454] width 25 height 23
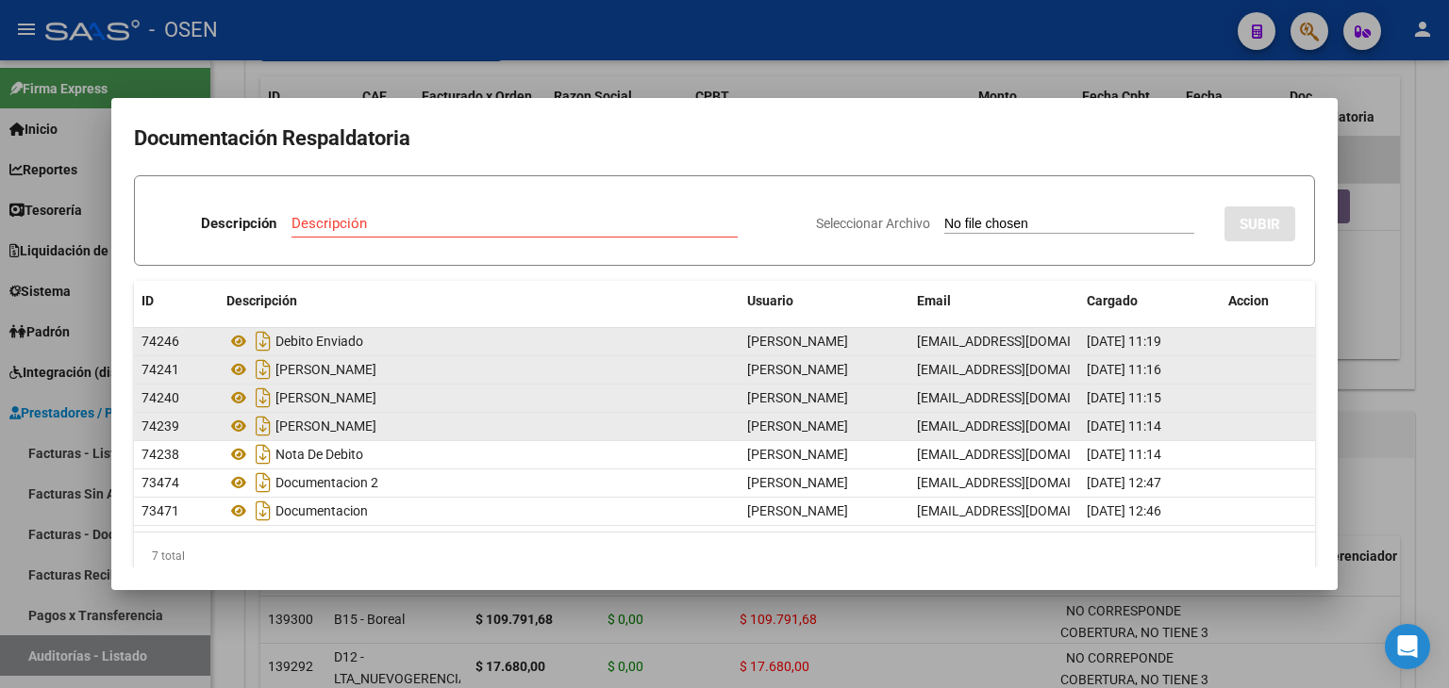
click at [720, 85] on div at bounding box center [724, 344] width 1449 height 688
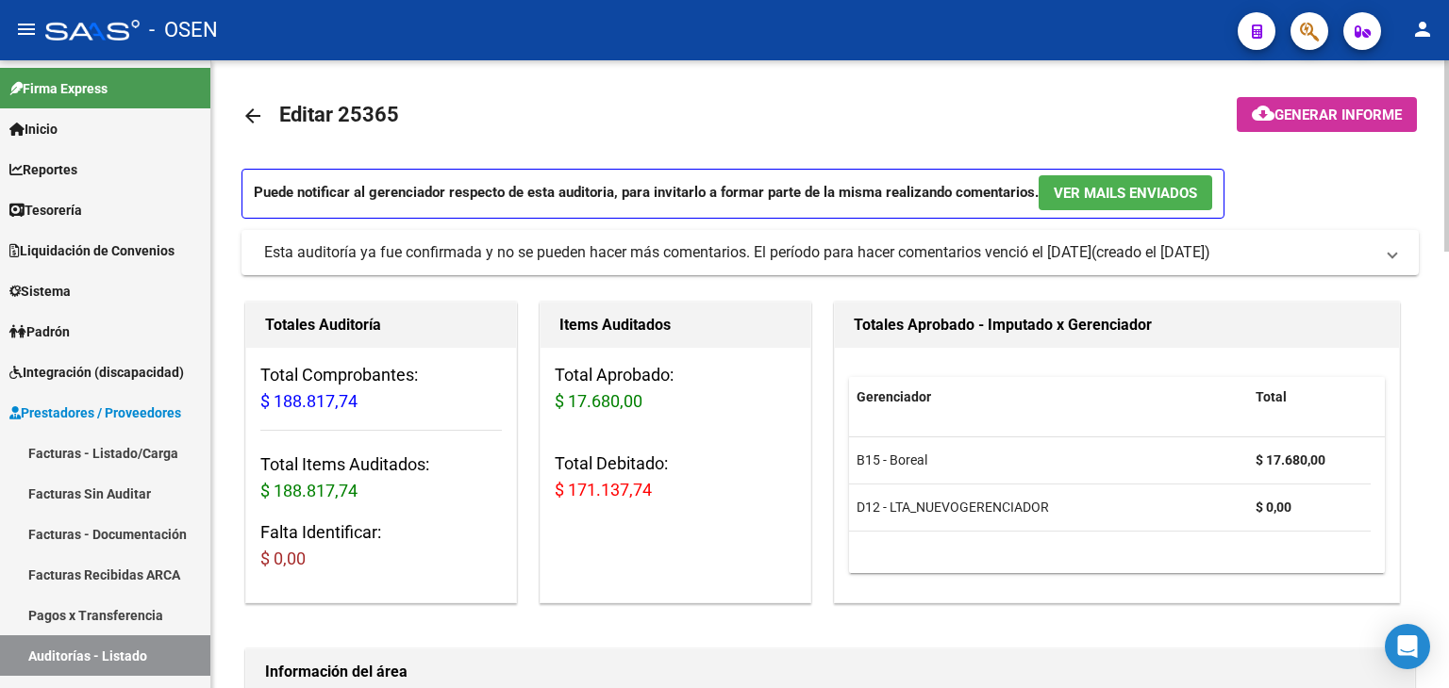
scroll to position [0, 0]
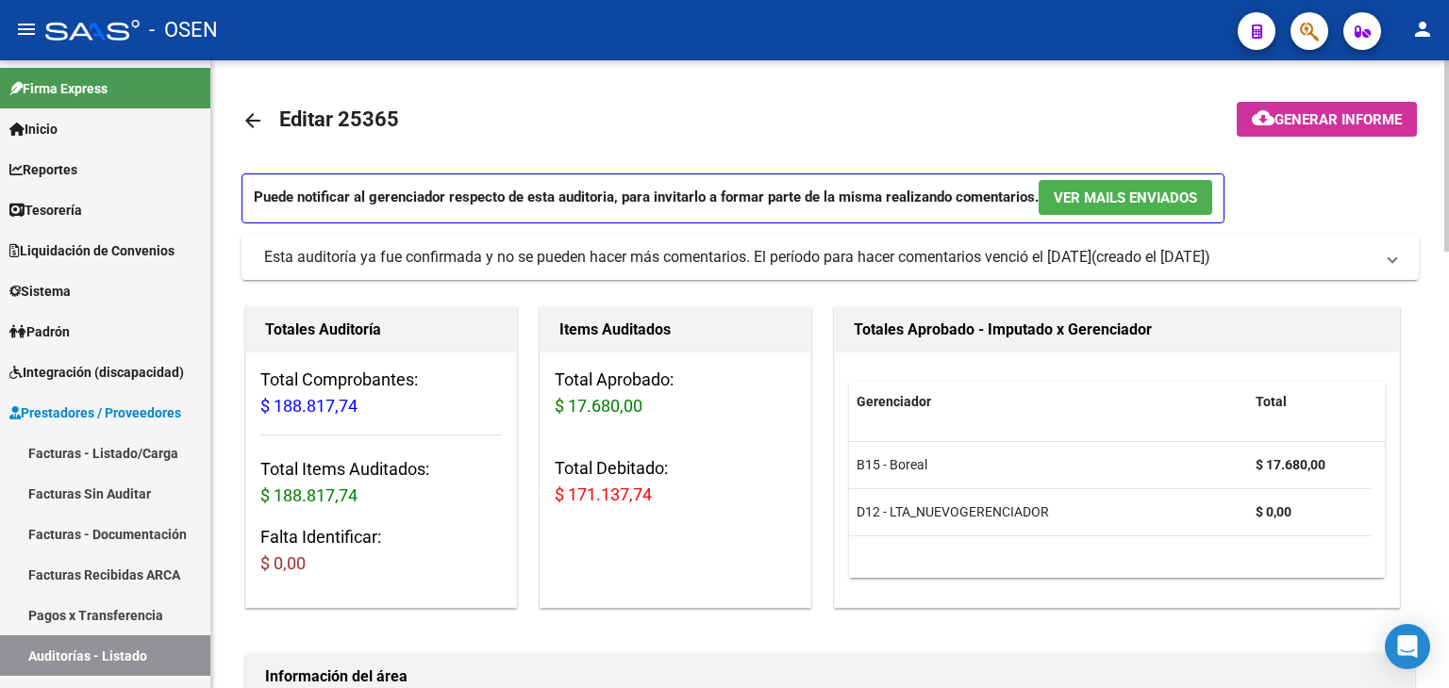
click at [260, 125] on mat-icon "arrow_back" at bounding box center [252, 120] width 23 height 23
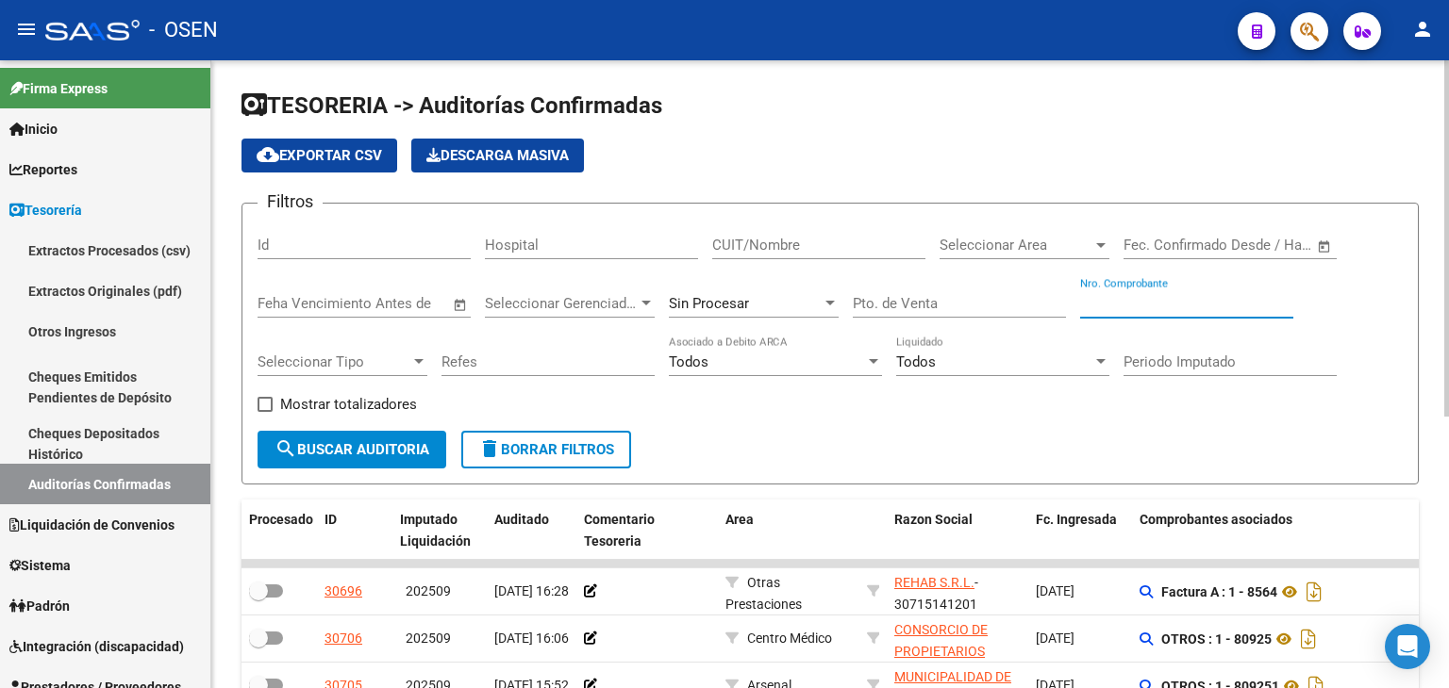
click at [1173, 307] on input "Nro. Comprobante" at bounding box center [1186, 303] width 213 height 17
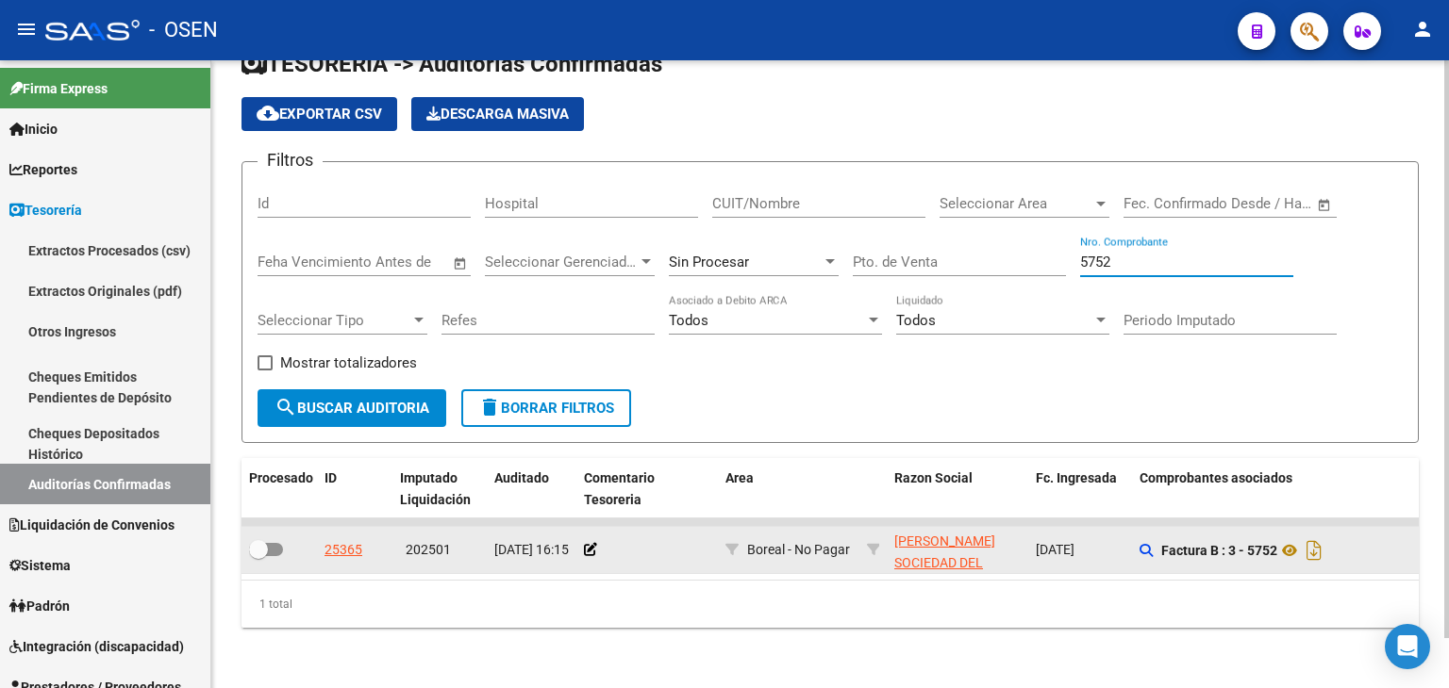
type input "5752"
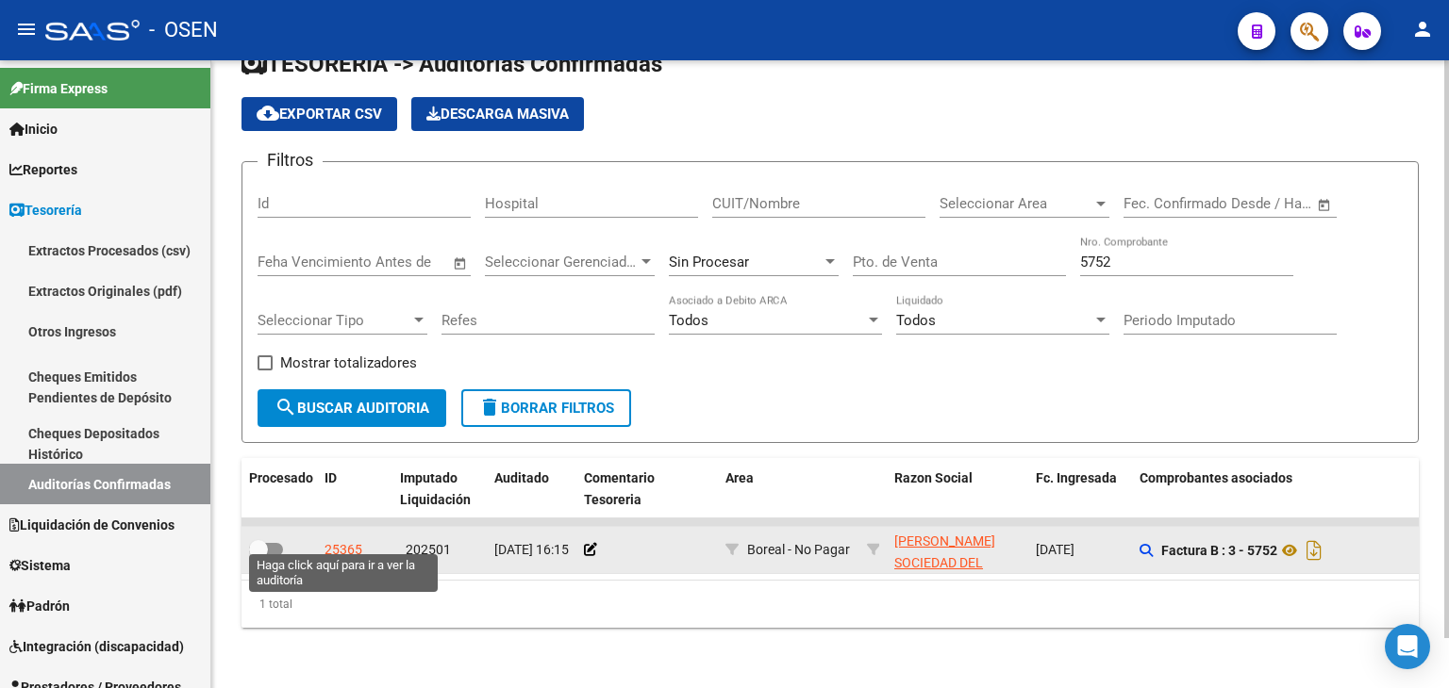
click at [346, 539] on div "25365" at bounding box center [343, 550] width 38 height 22
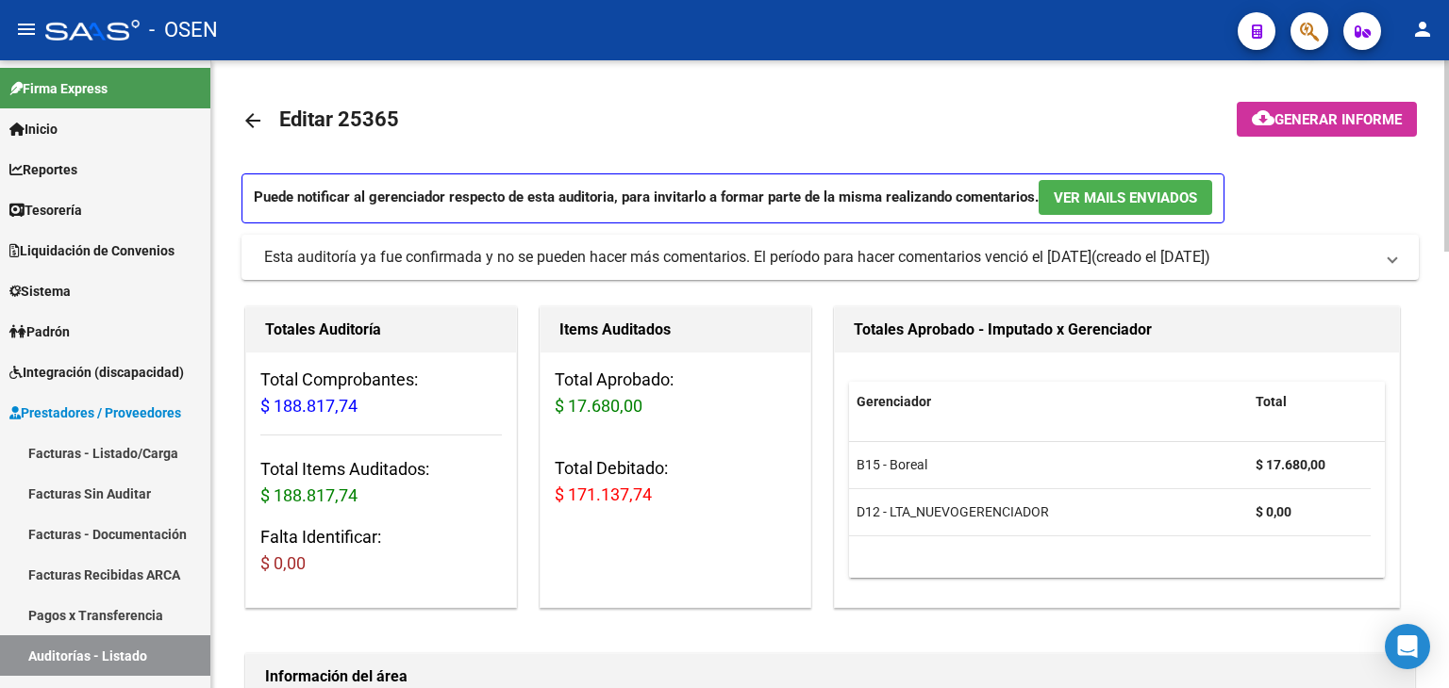
drag, startPoint x: 1249, startPoint y: 457, endPoint x: 1378, endPoint y: 469, distance: 129.7
click at [1378, 469] on datatable-scroller "B15 - Boreal $ 17.680,00 D12 - LTA_NUEVOGERENCIADOR $ 0,00" at bounding box center [1117, 489] width 536 height 94
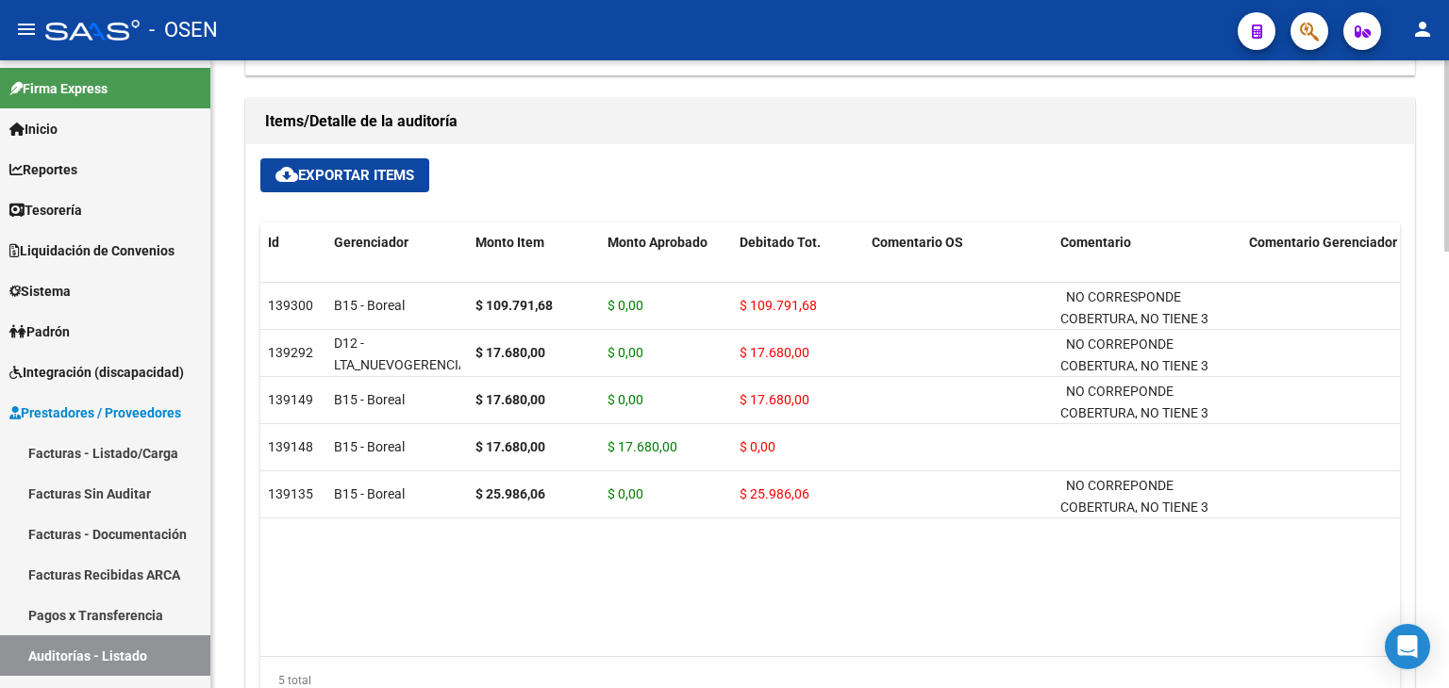
scroll to position [943, 0]
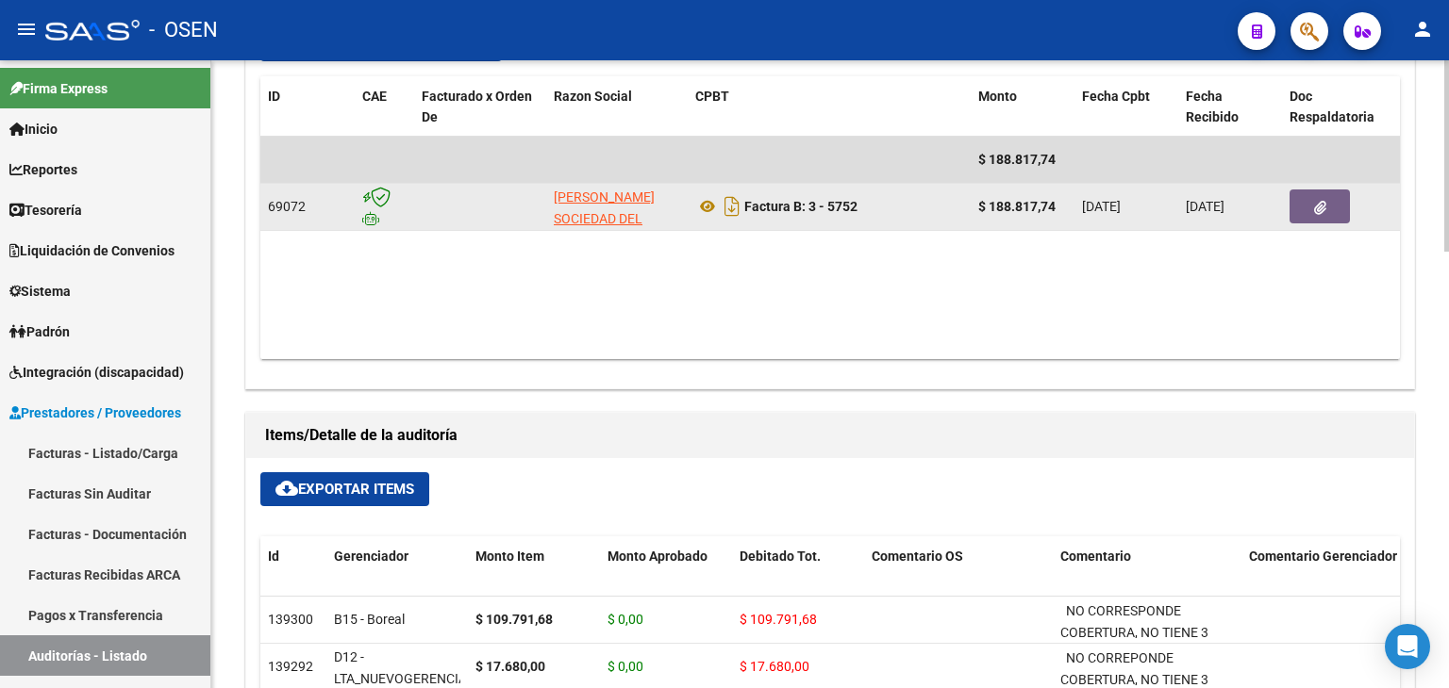
click at [1320, 208] on icon "button" at bounding box center [1320, 208] width 12 height 14
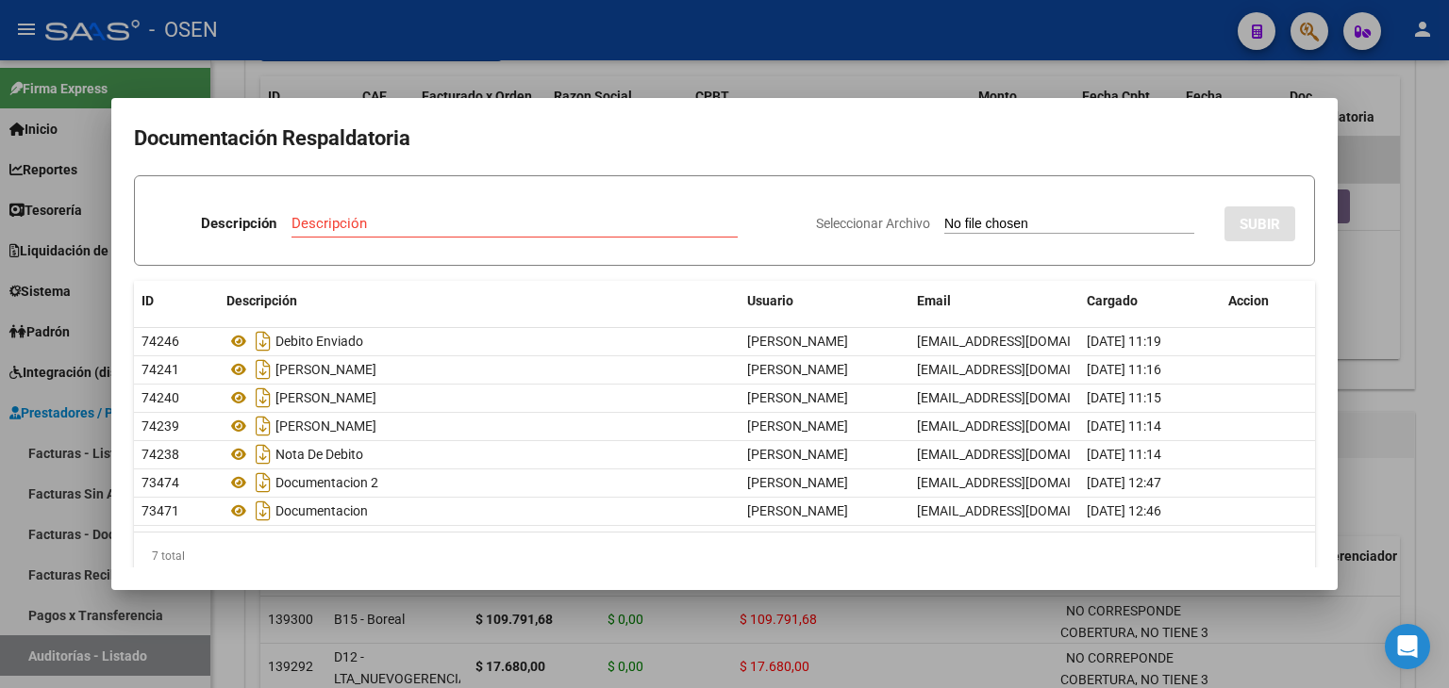
click at [734, 186] on form "Descripción Descripción Seleccionar Archivo SUBIR" at bounding box center [724, 220] width 1181 height 91
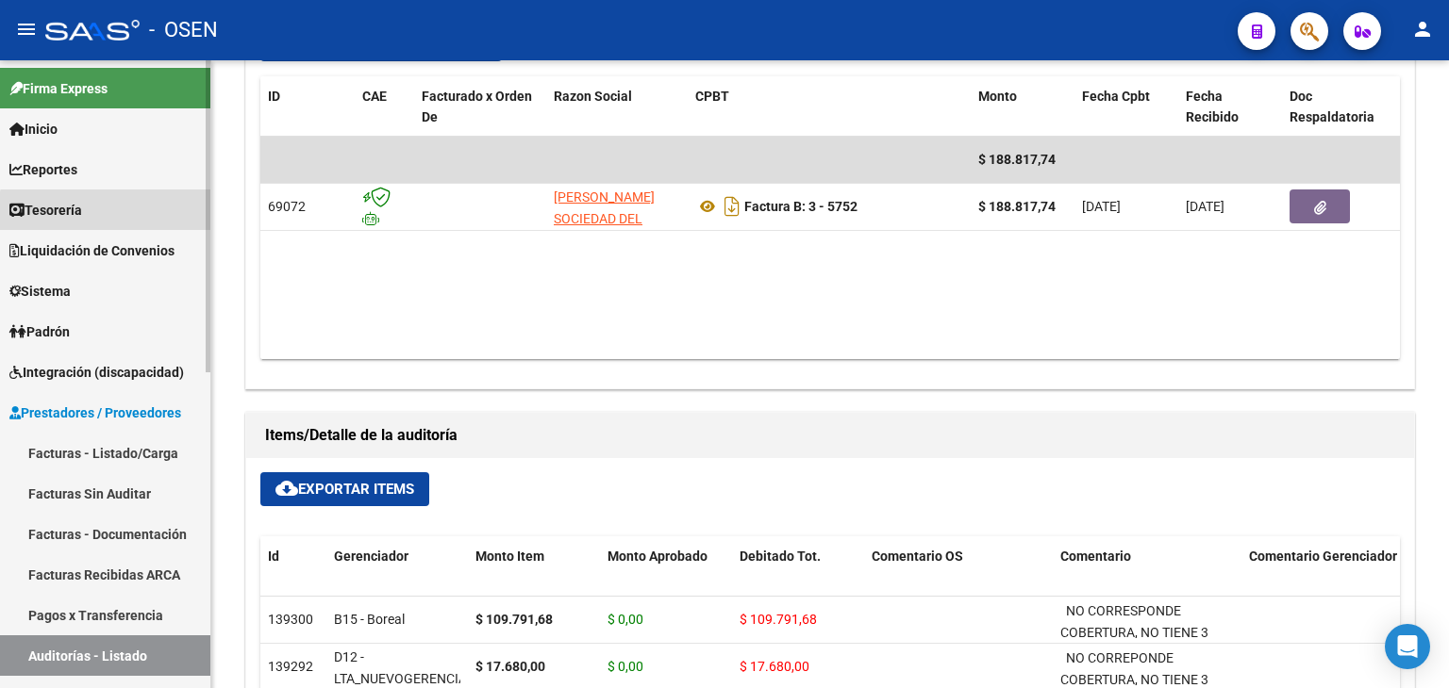
click at [122, 218] on link "Tesorería" at bounding box center [105, 210] width 210 height 41
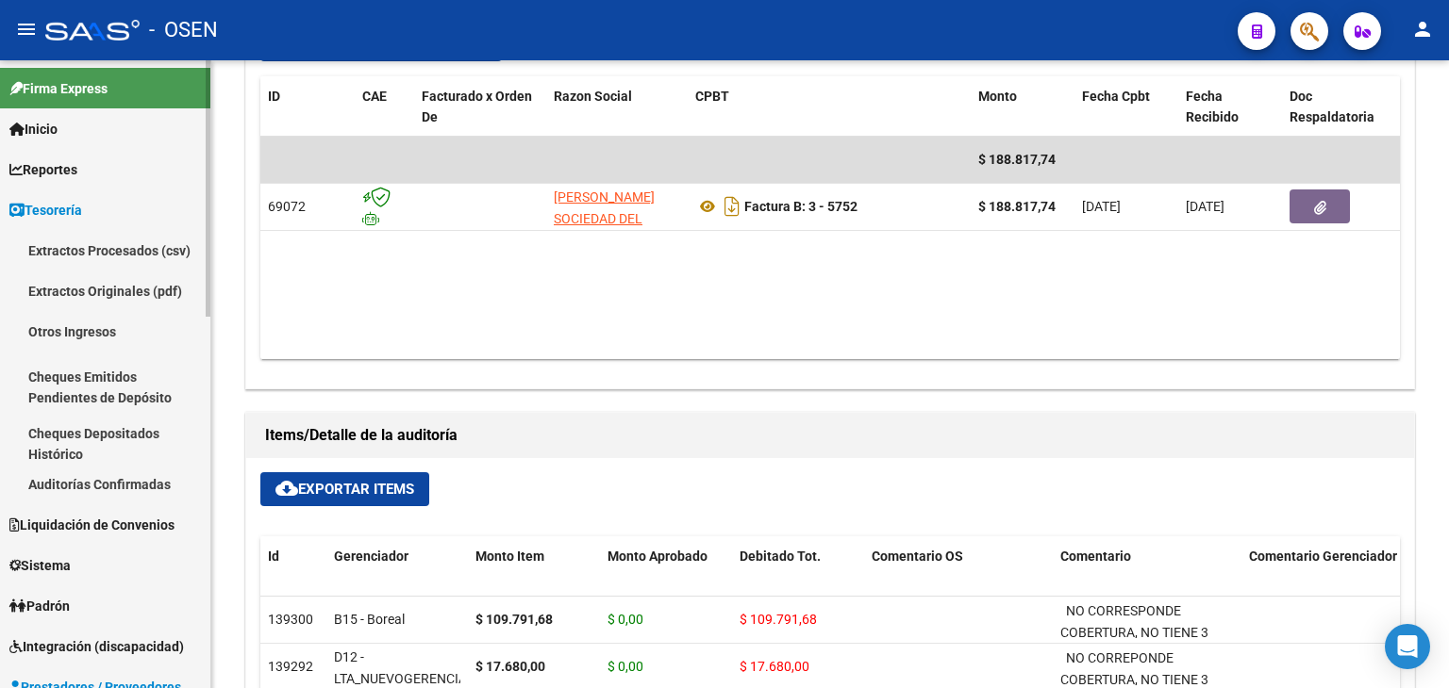
click at [124, 480] on link "Auditorías Confirmadas" at bounding box center [105, 484] width 210 height 41
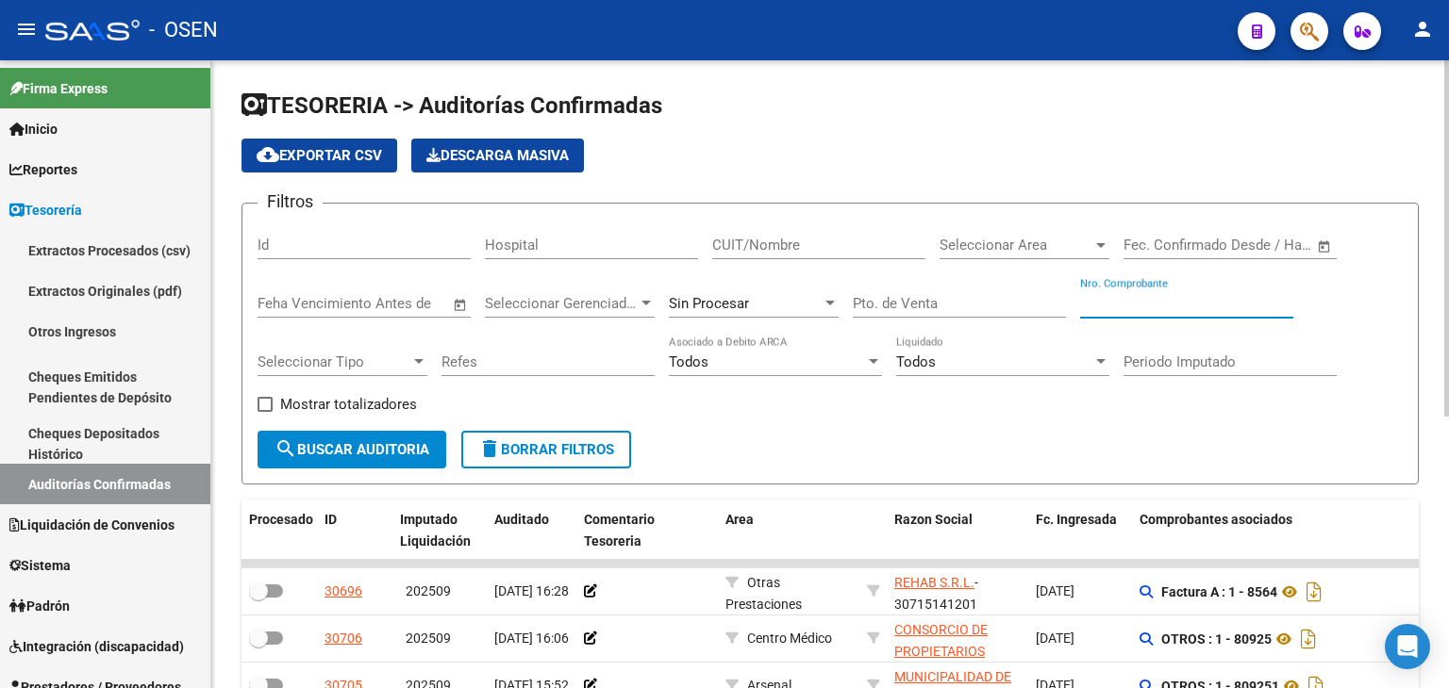
click at [1170, 302] on input "Nro. Comprobante" at bounding box center [1186, 303] width 213 height 17
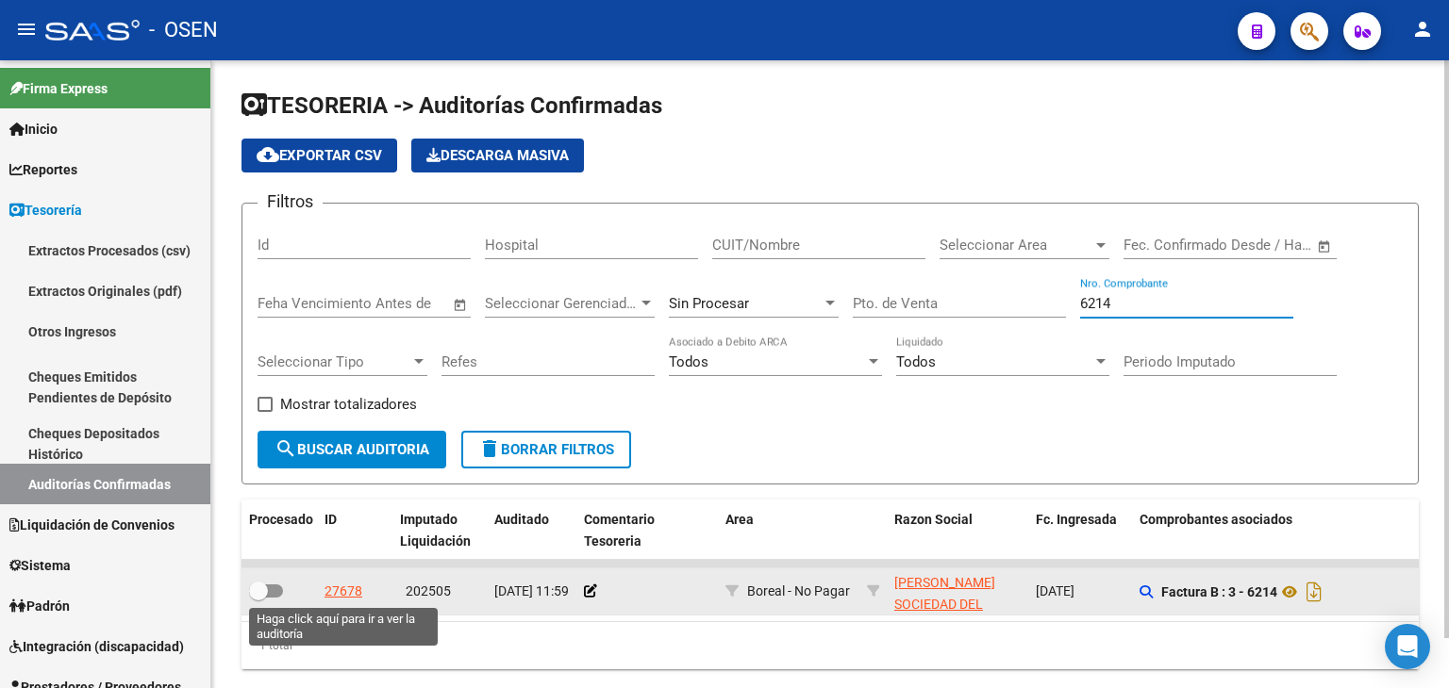
type input "6214"
click at [333, 582] on div "27678" at bounding box center [343, 592] width 38 height 22
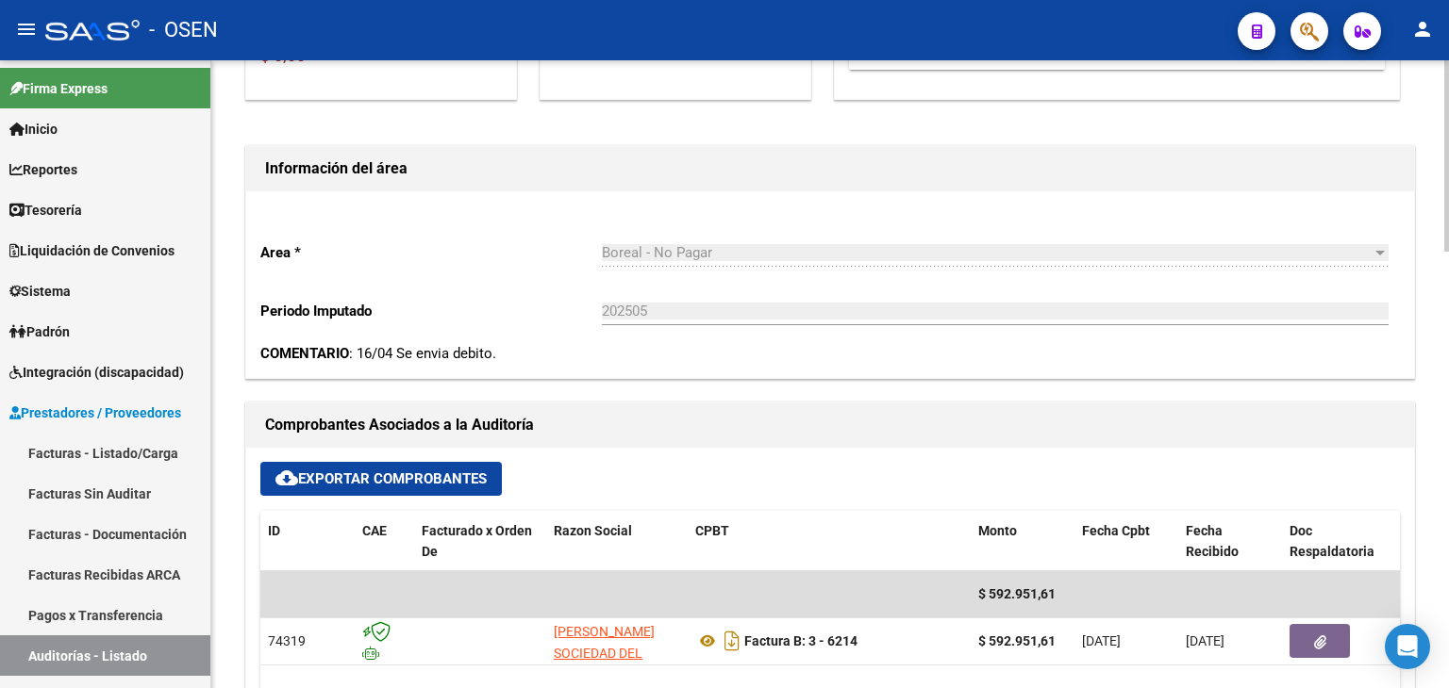
scroll to position [628, 0]
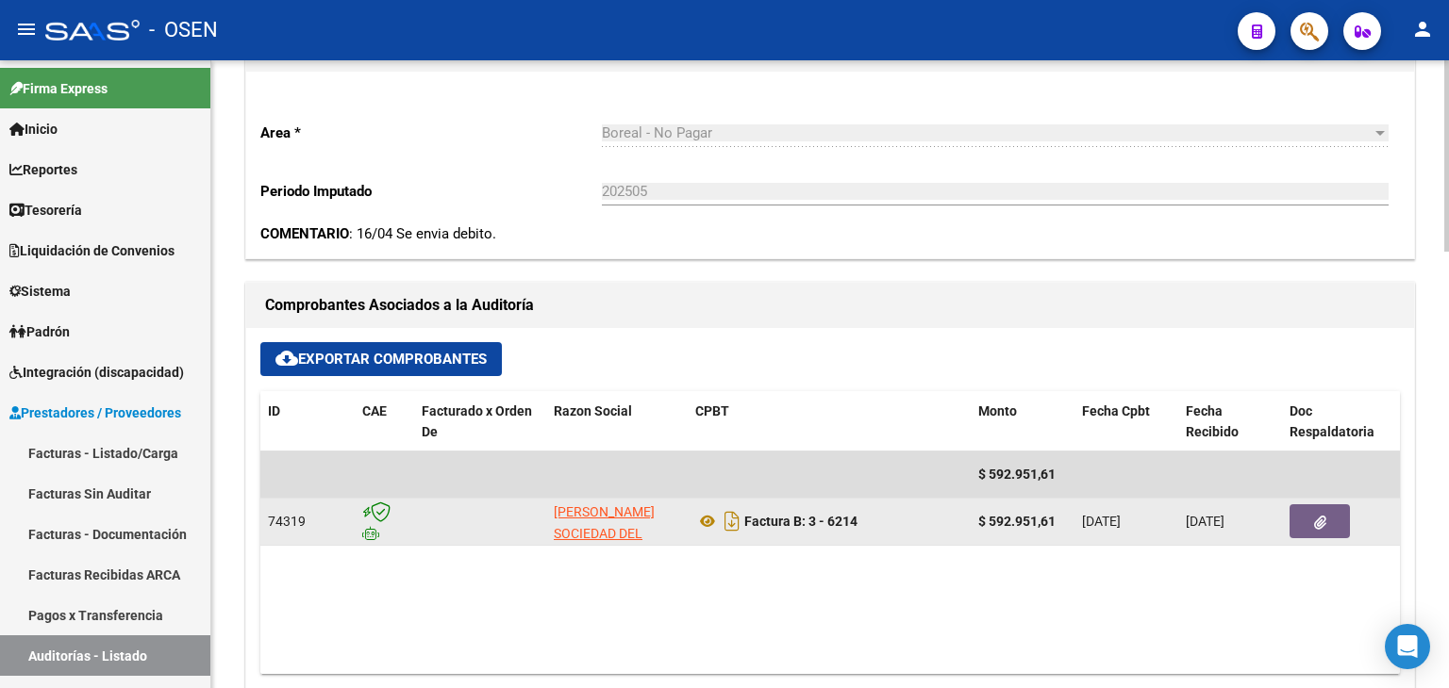
click at [1322, 537] on datatable-body-cell at bounding box center [1338, 522] width 113 height 46
click at [1342, 512] on button "button" at bounding box center [1319, 522] width 60 height 34
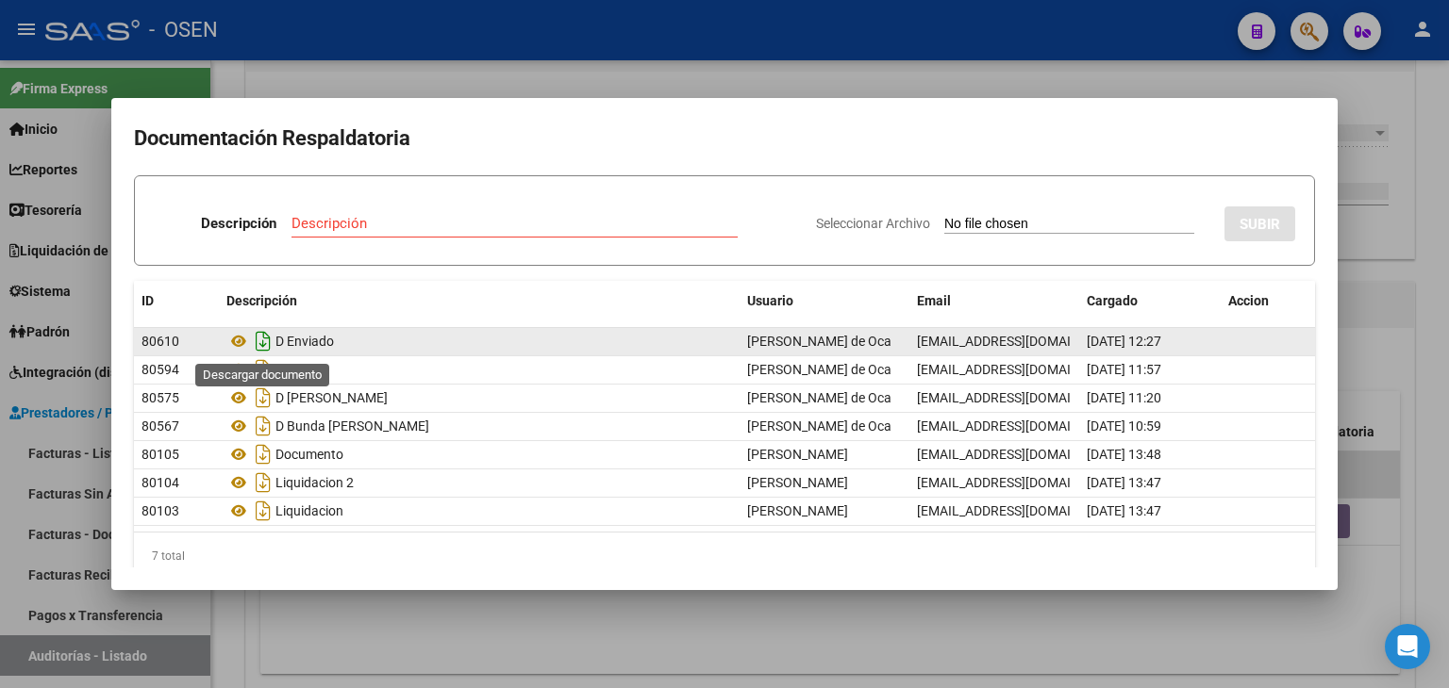
click at [260, 344] on icon "Descargar documento" at bounding box center [263, 341] width 25 height 30
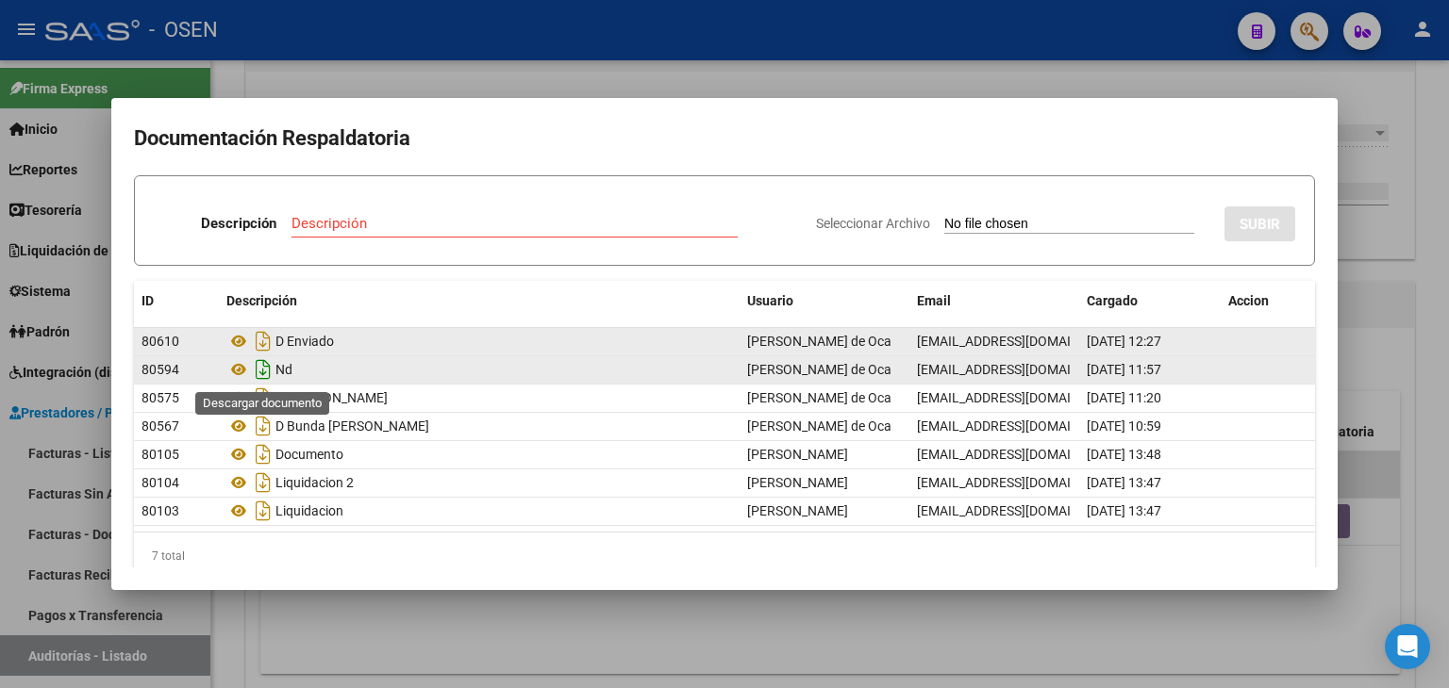
click at [257, 363] on icon "Descargar documento" at bounding box center [263, 370] width 25 height 30
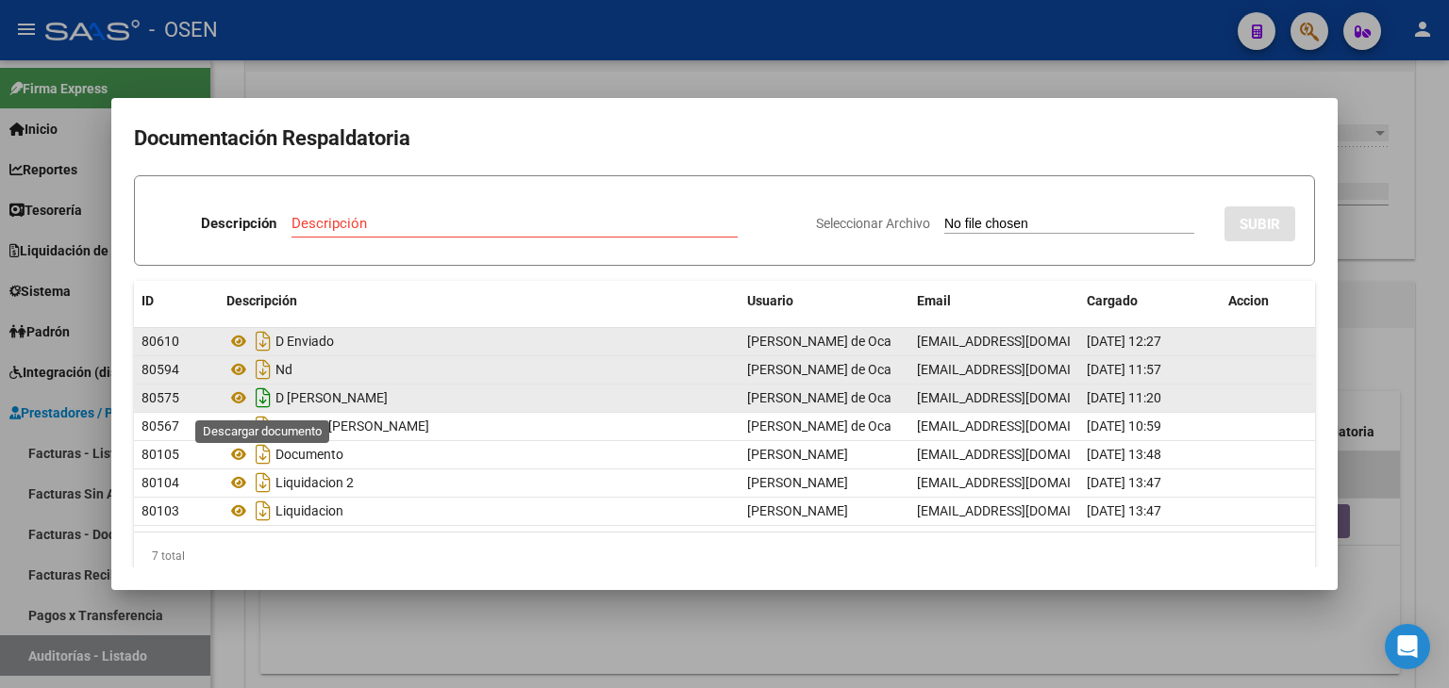
click at [267, 405] on icon "Descargar documento" at bounding box center [263, 398] width 25 height 30
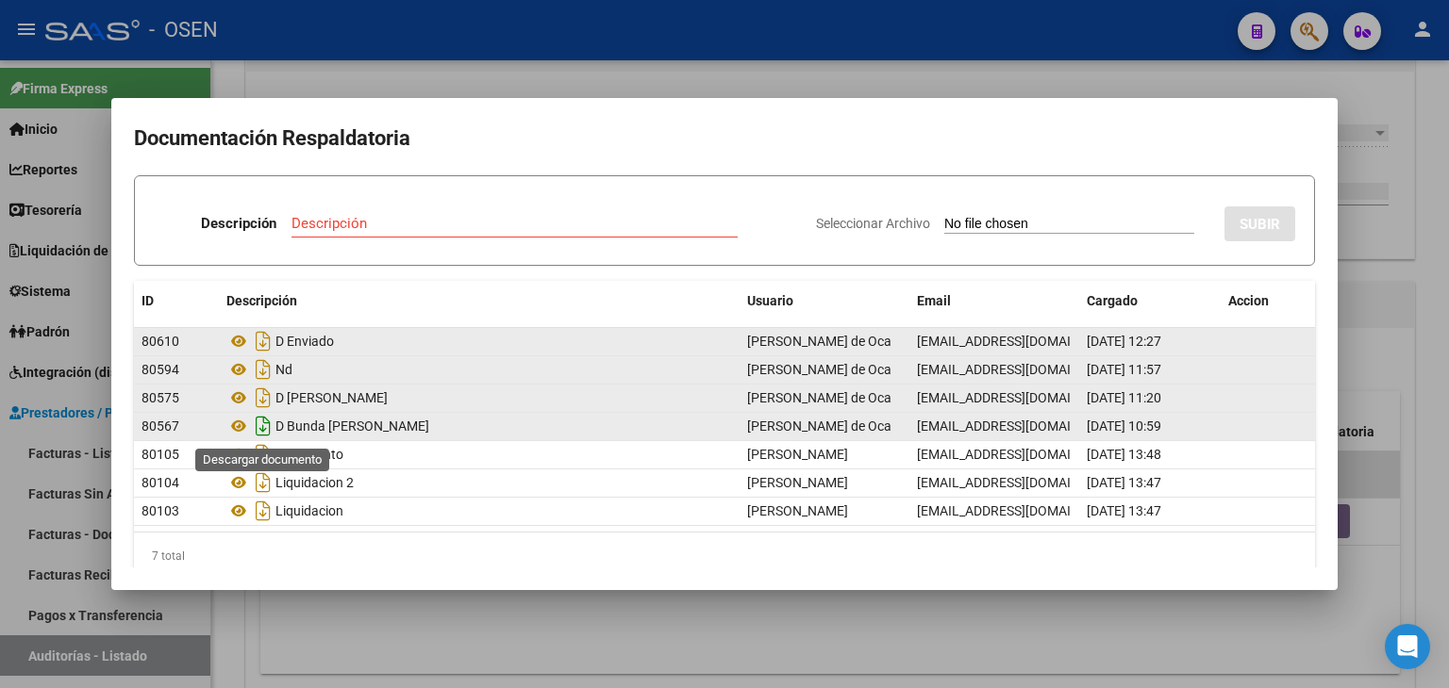
click at [267, 420] on icon "Descargar documento" at bounding box center [263, 426] width 25 height 30
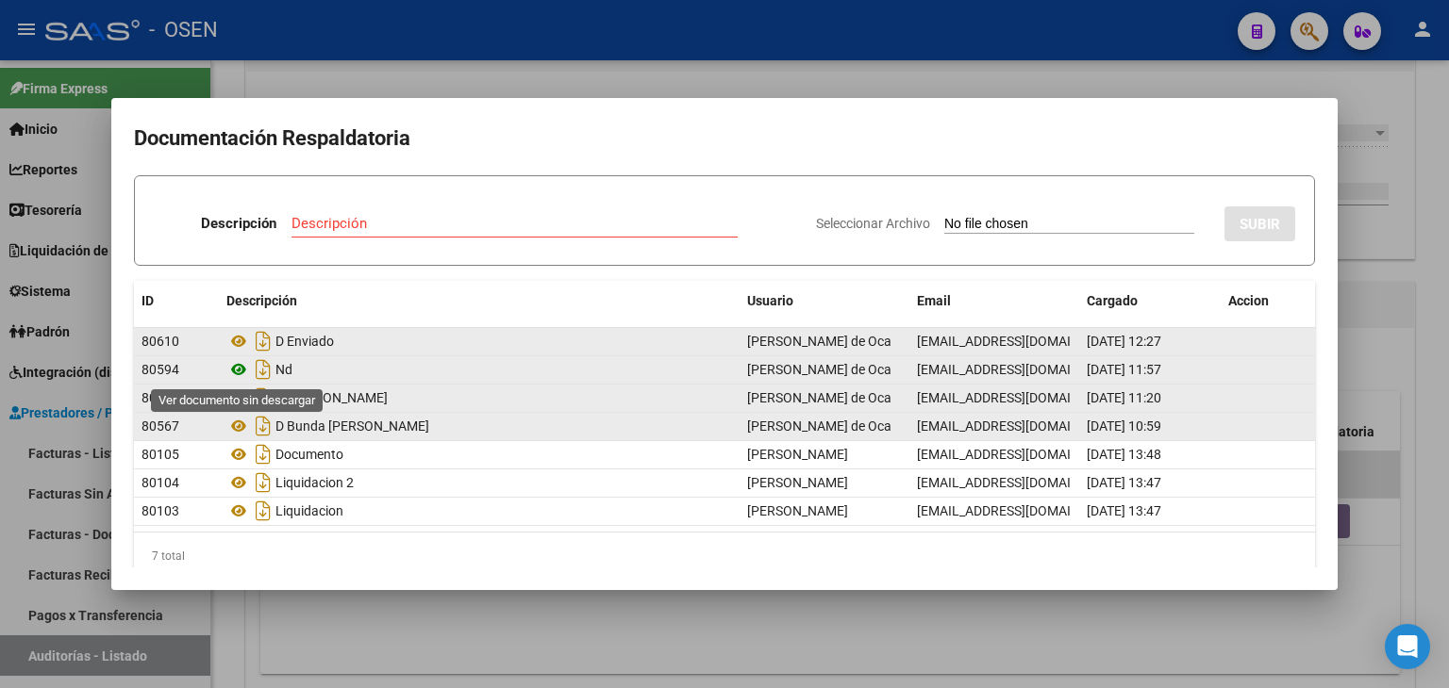
click at [234, 367] on icon at bounding box center [238, 369] width 25 height 23
